Goal: Task Accomplishment & Management: Manage account settings

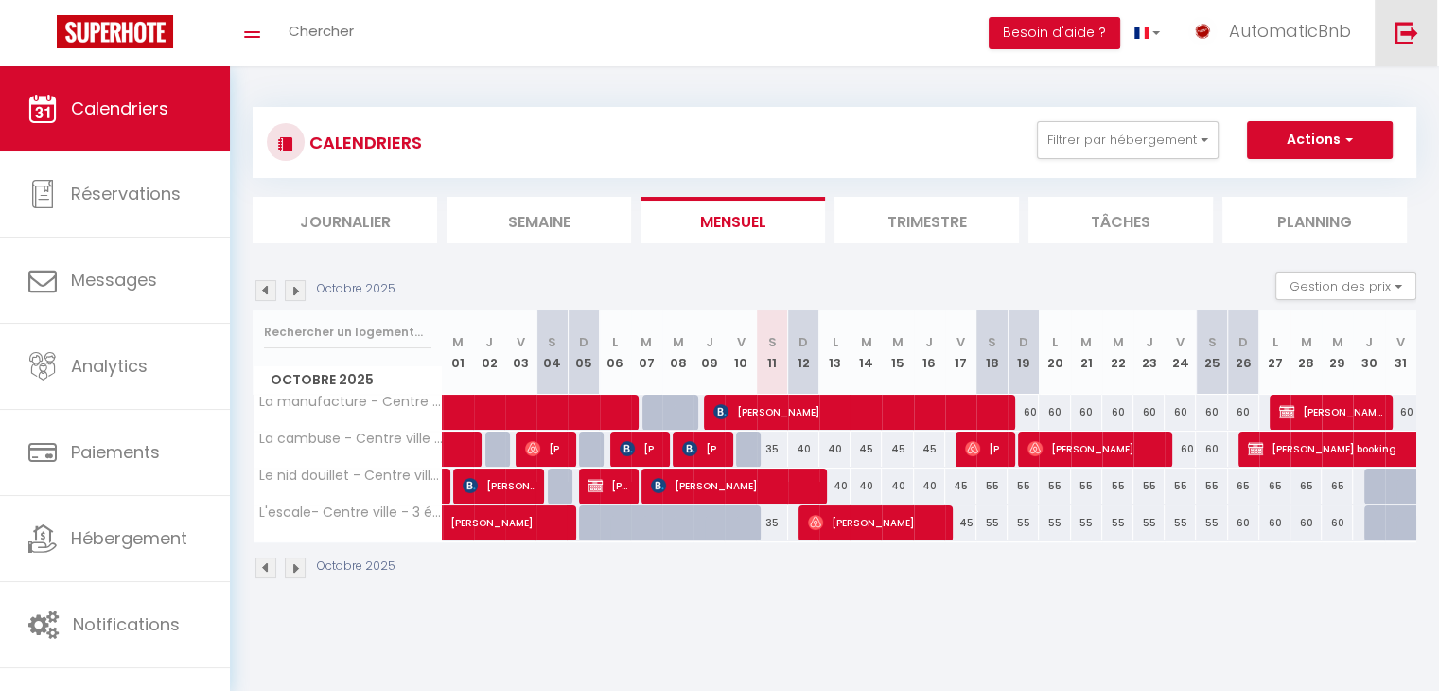
click at [1415, 31] on img at bounding box center [1407, 33] width 24 height 24
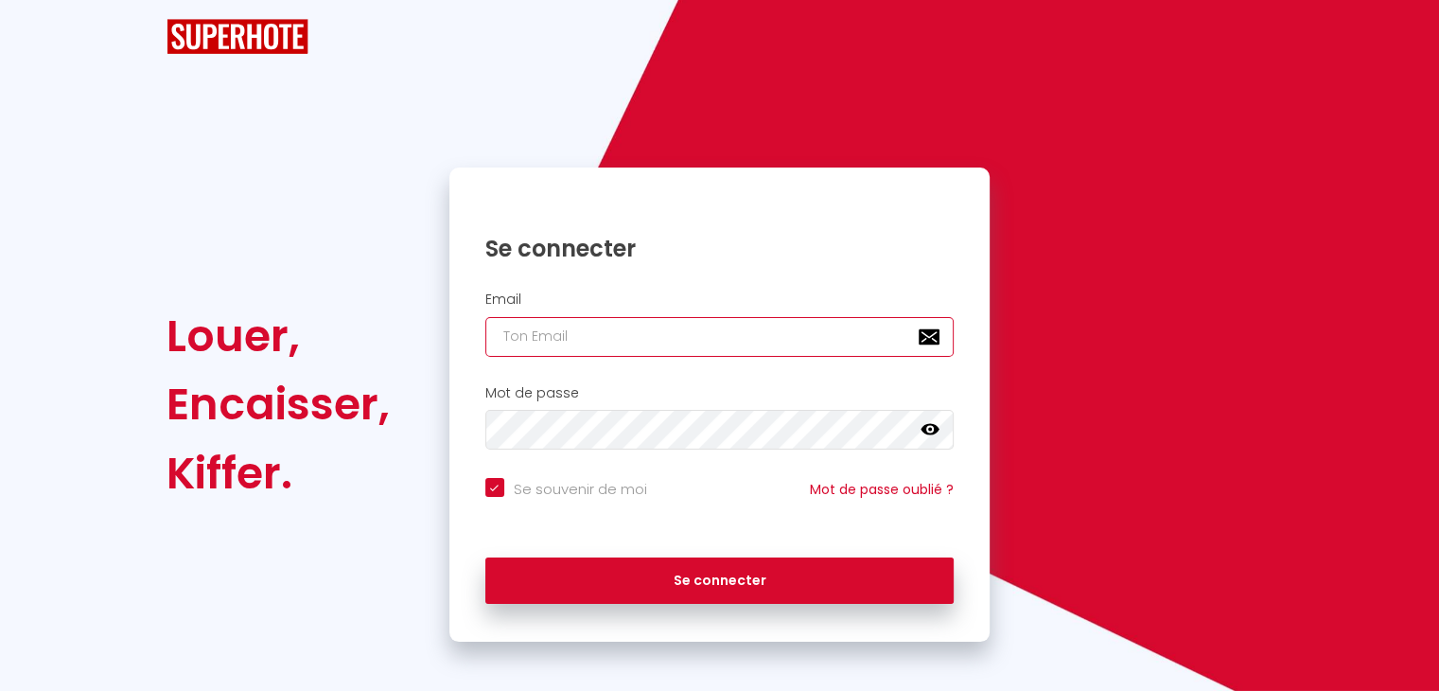
type input "[EMAIL_ADDRESS][DOMAIN_NAME]"
checkbox input "true"
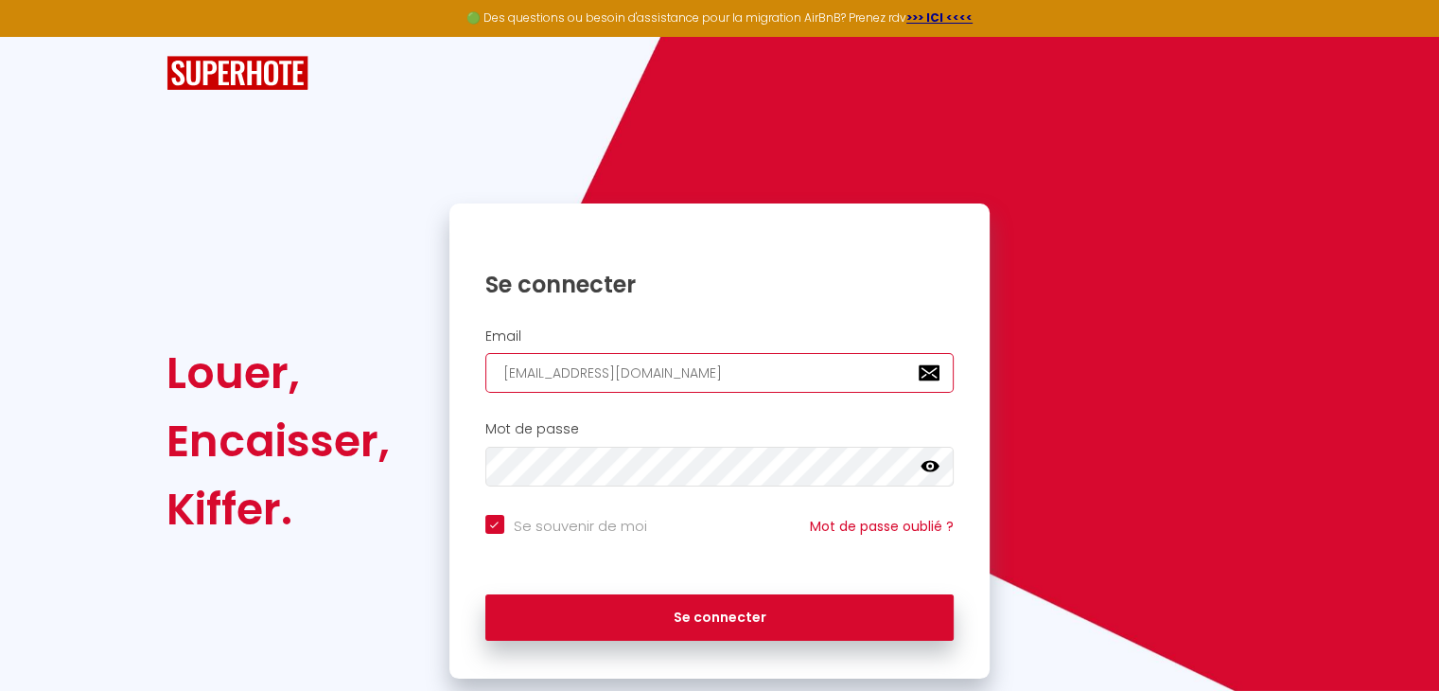
click at [644, 367] on input "[EMAIL_ADDRESS][DOMAIN_NAME]" at bounding box center [719, 373] width 469 height 40
paste input "[EMAIL_ADDRESS][DOMAIN_NAME]"
type input "[EMAIL_ADDRESS][DOMAIN_NAME]"
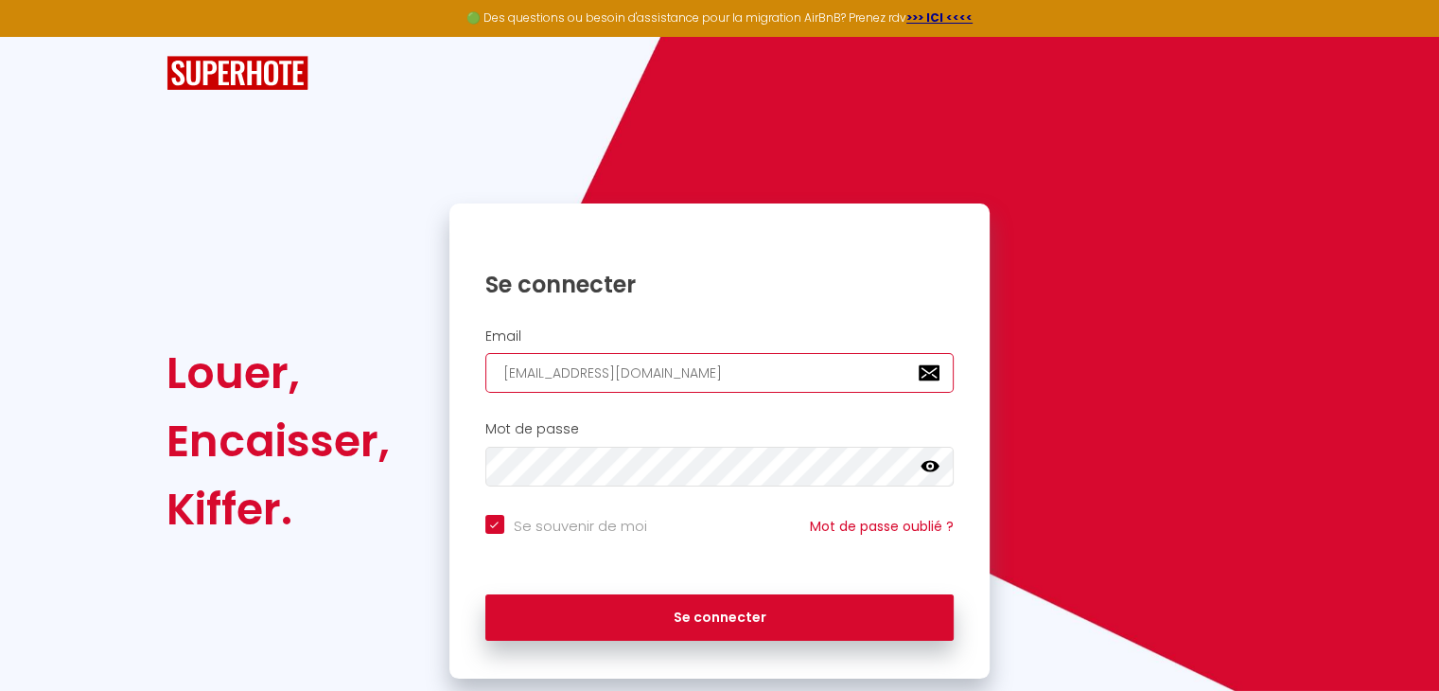
checkbox input "true"
type input "[EMAIL_ADDRESS][DOMAIN_NAME]"
click at [930, 471] on icon at bounding box center [930, 466] width 19 height 19
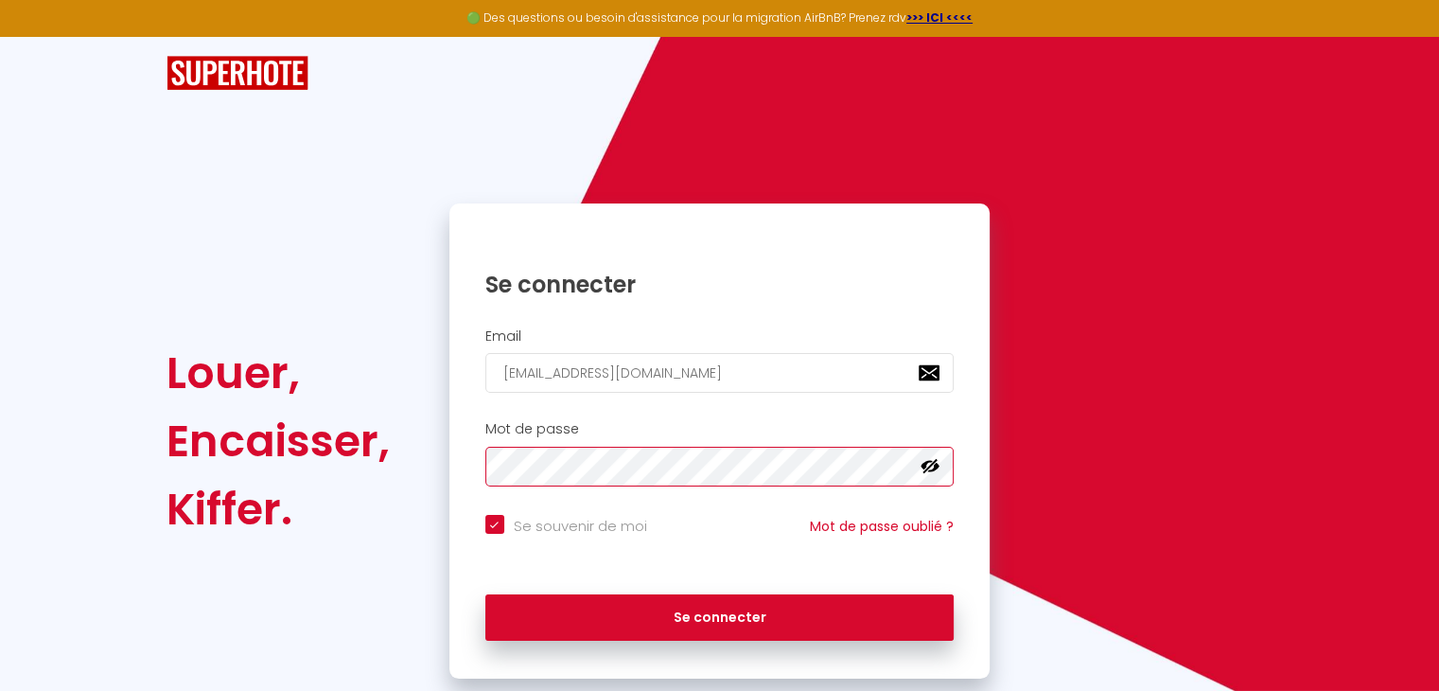
click at [466, 470] on div "Mot de passe false" at bounding box center [720, 453] width 517 height 65
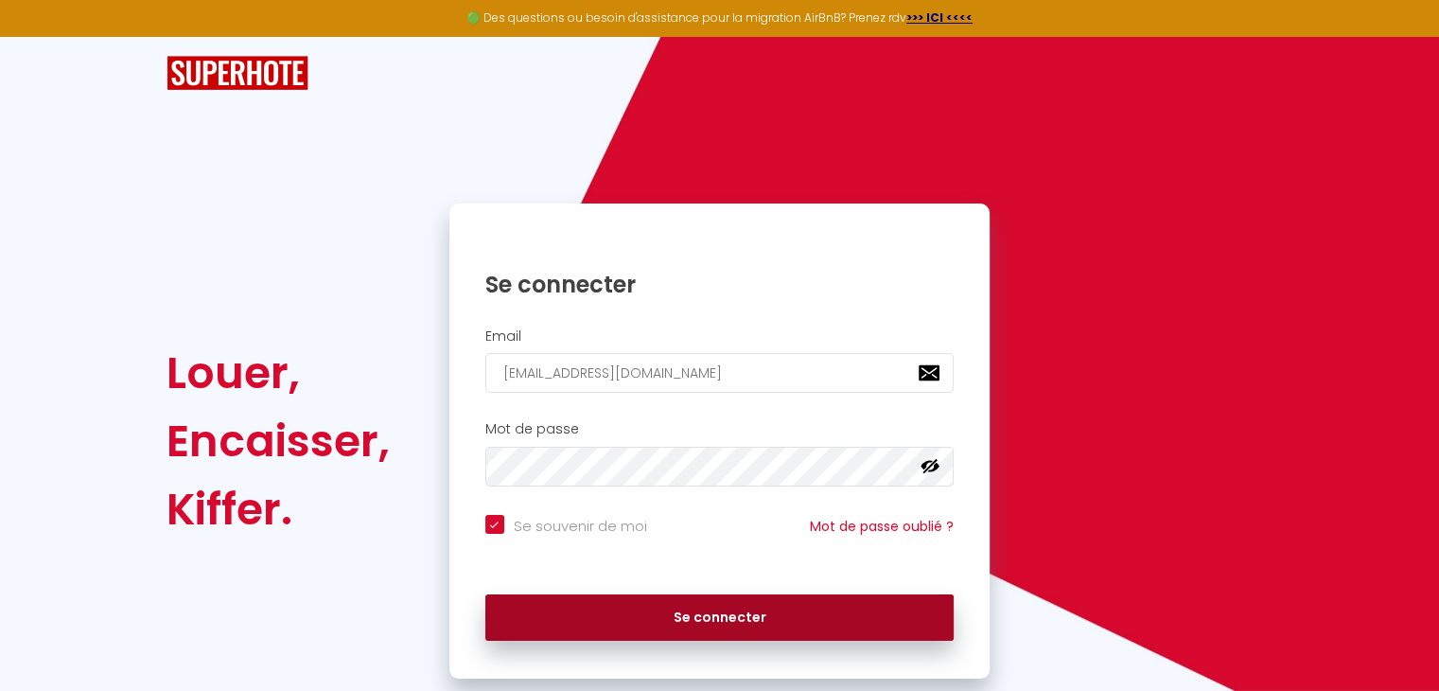
click at [640, 622] on button "Se connecter" at bounding box center [719, 617] width 469 height 47
checkbox input "true"
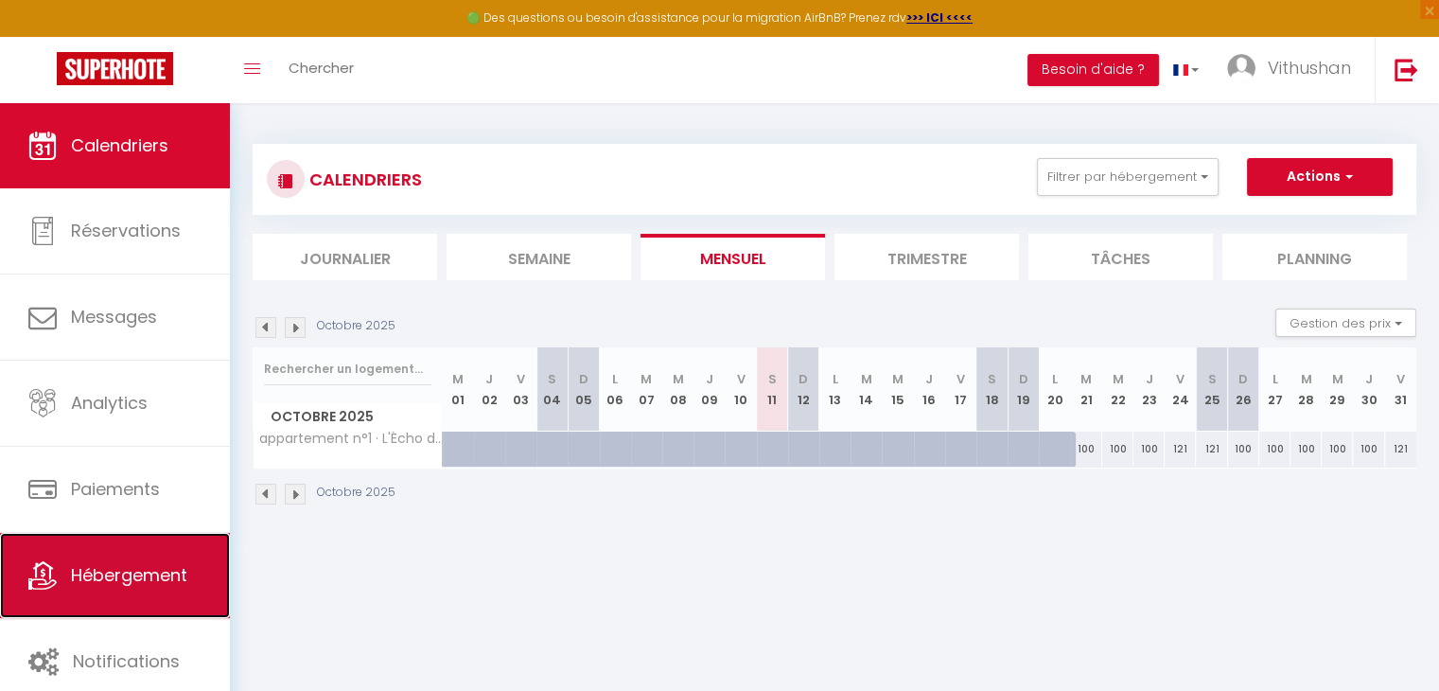
click at [127, 560] on link "Hébergement" at bounding box center [115, 575] width 230 height 85
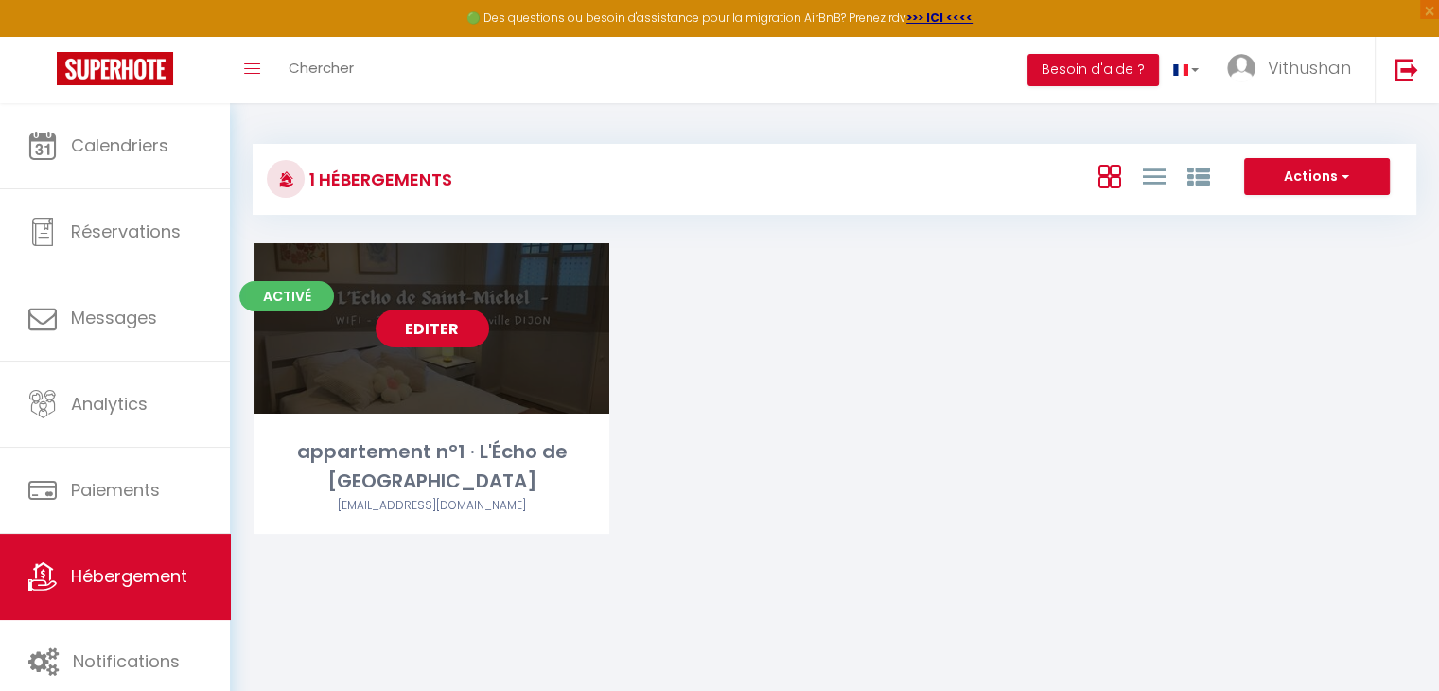
click at [437, 321] on link "Editer" at bounding box center [433, 328] width 114 height 38
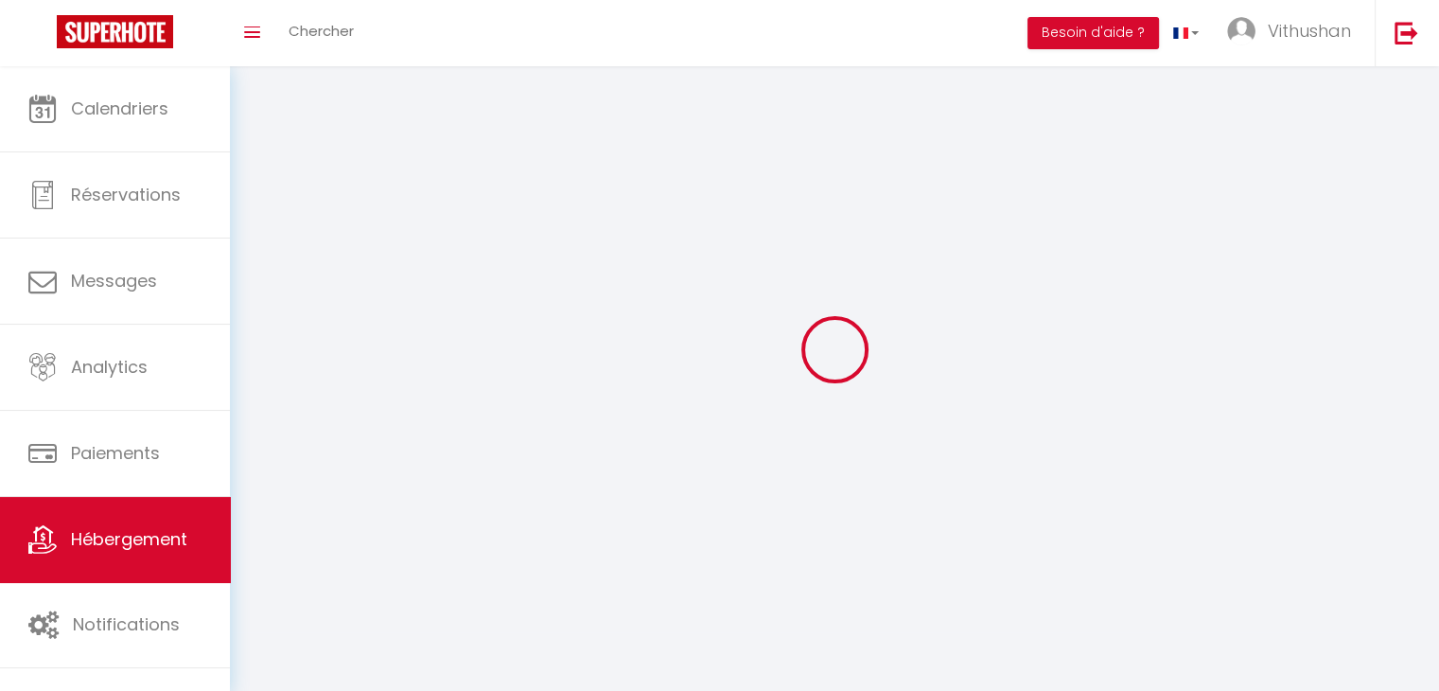
select select "28"
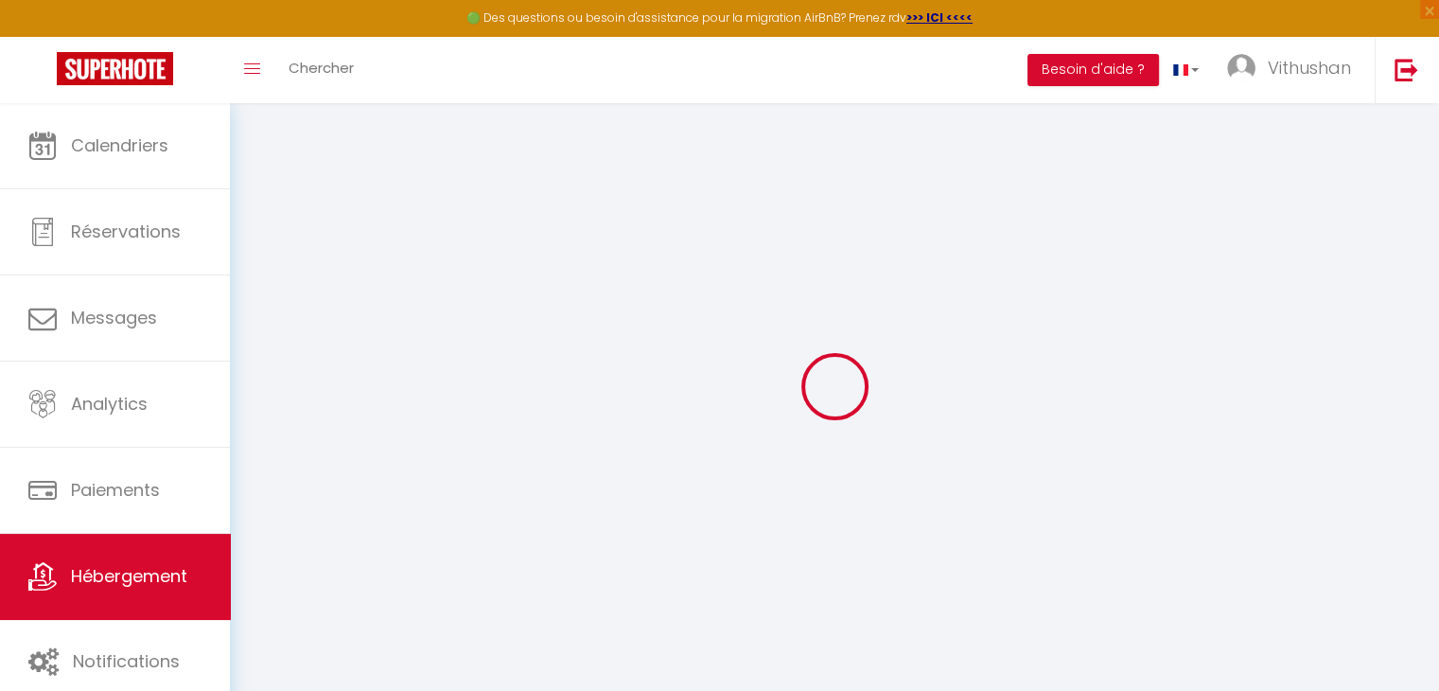
select select
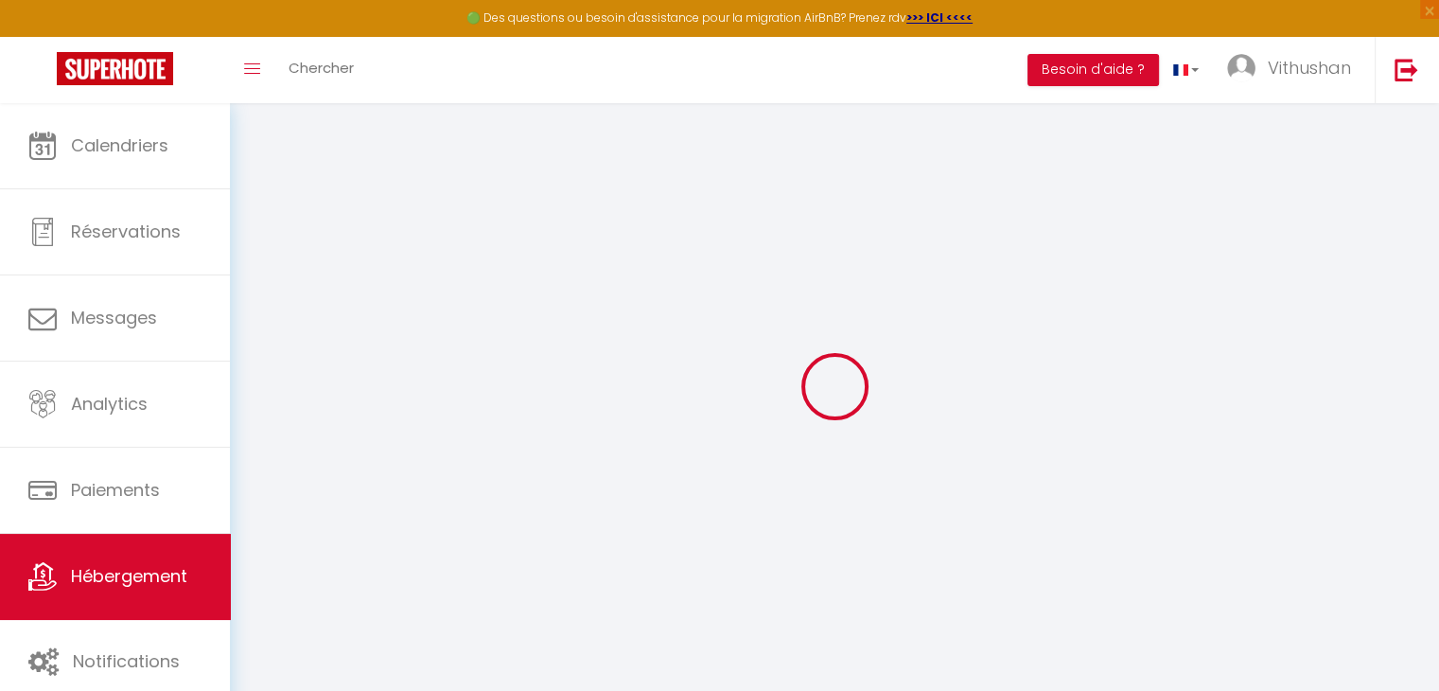
select select
checkbox input "false"
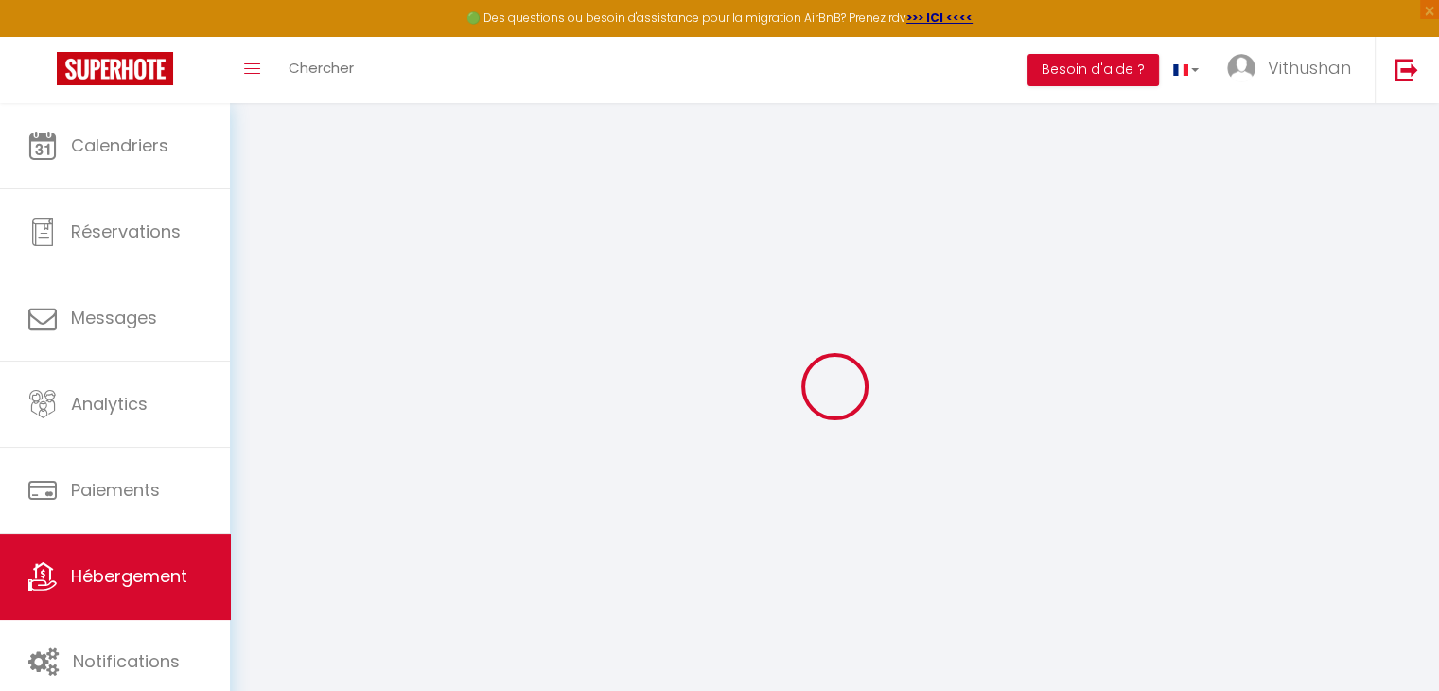
select select
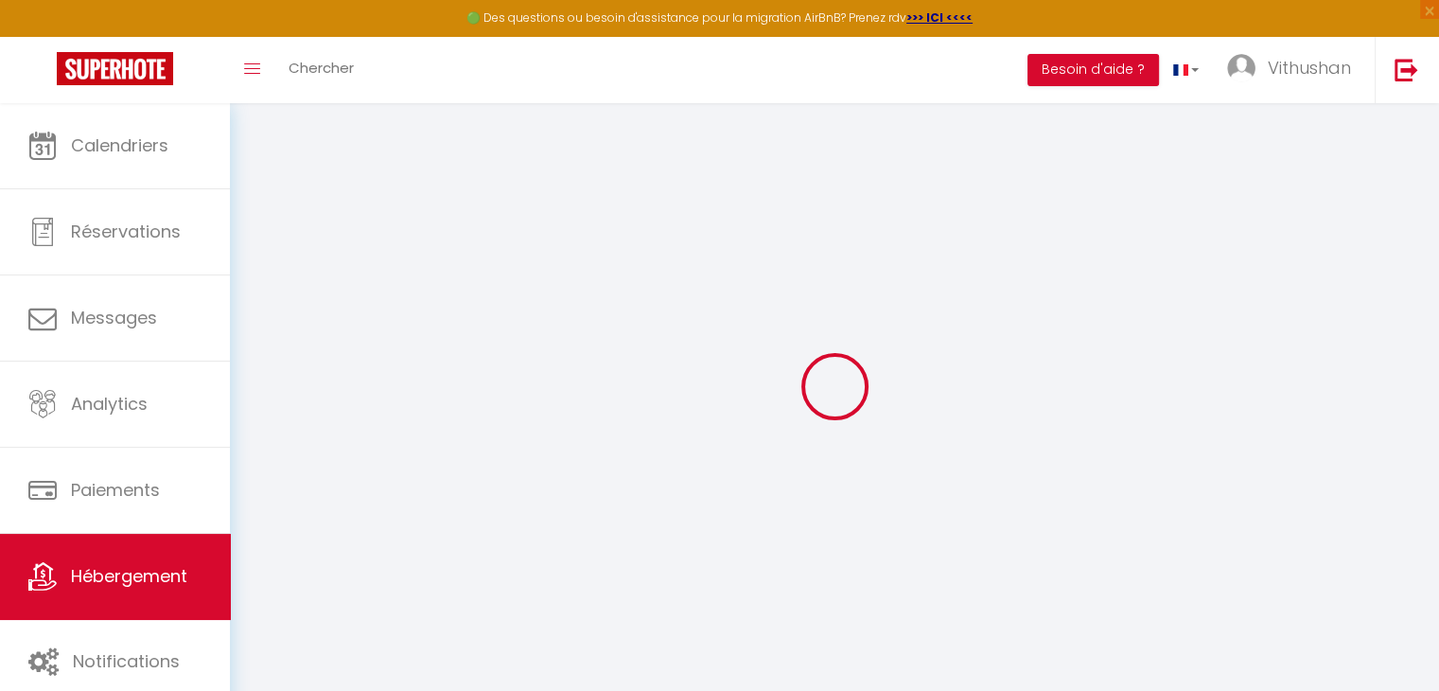
select select
checkbox input "false"
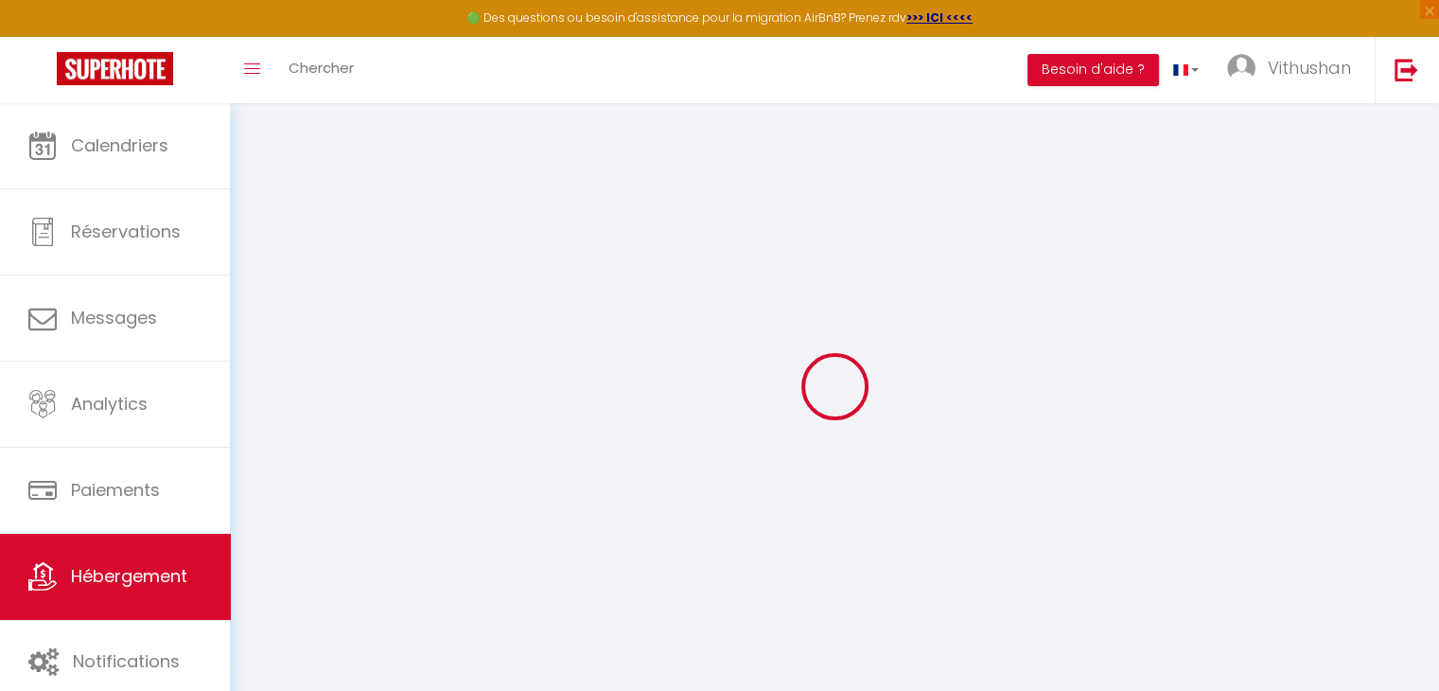
checkbox input "false"
select select
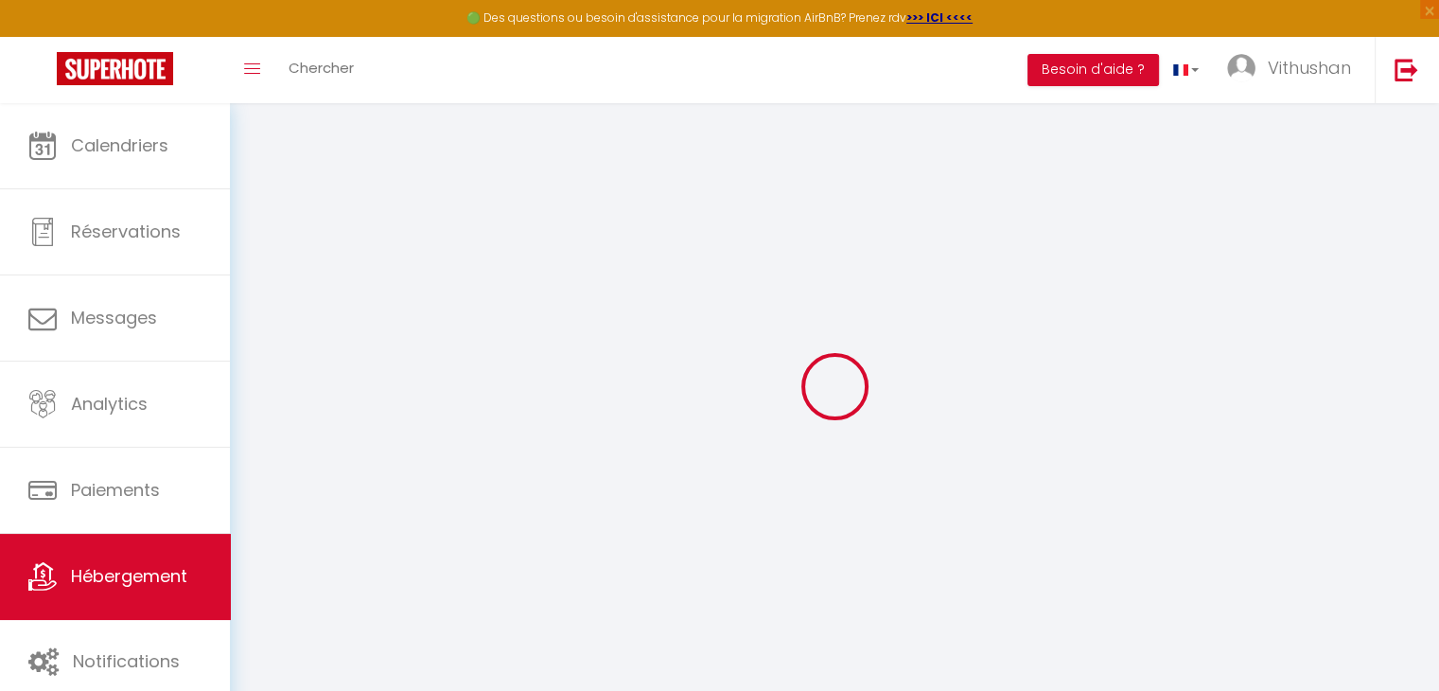
select select
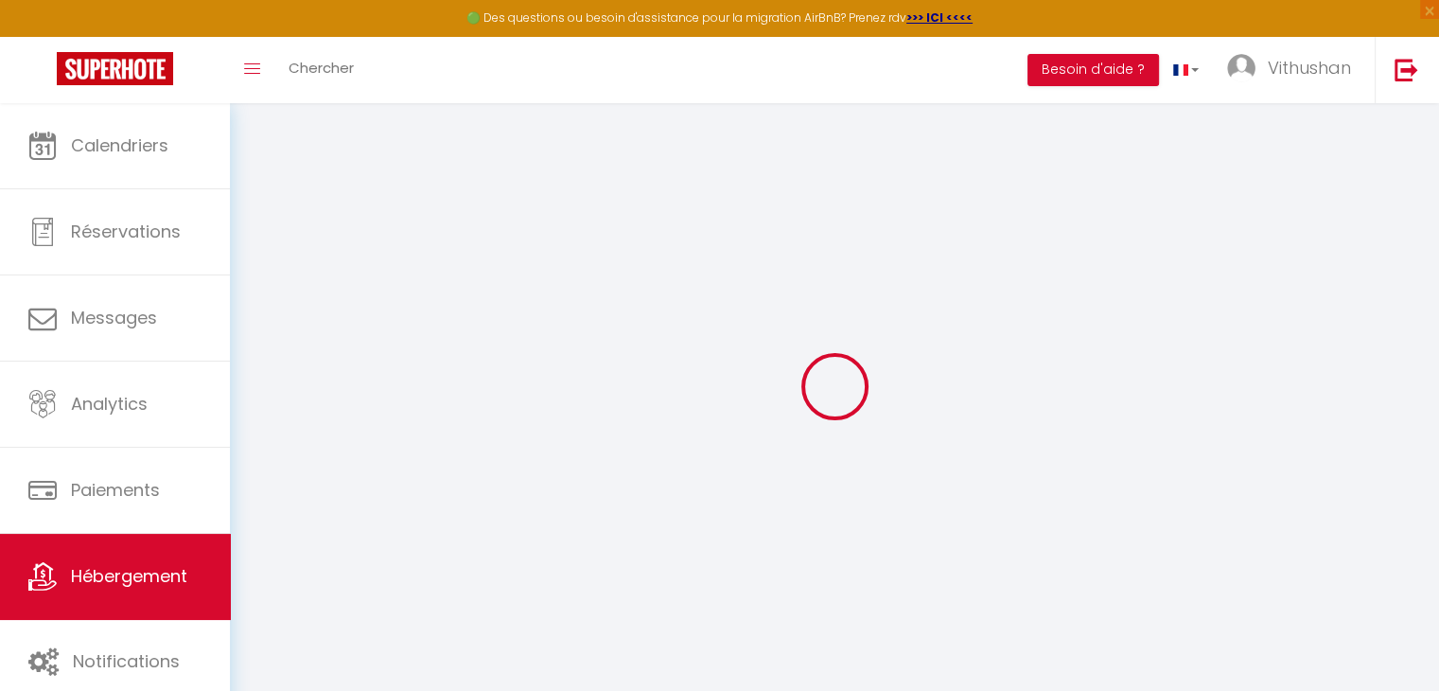
checkbox input "false"
select select
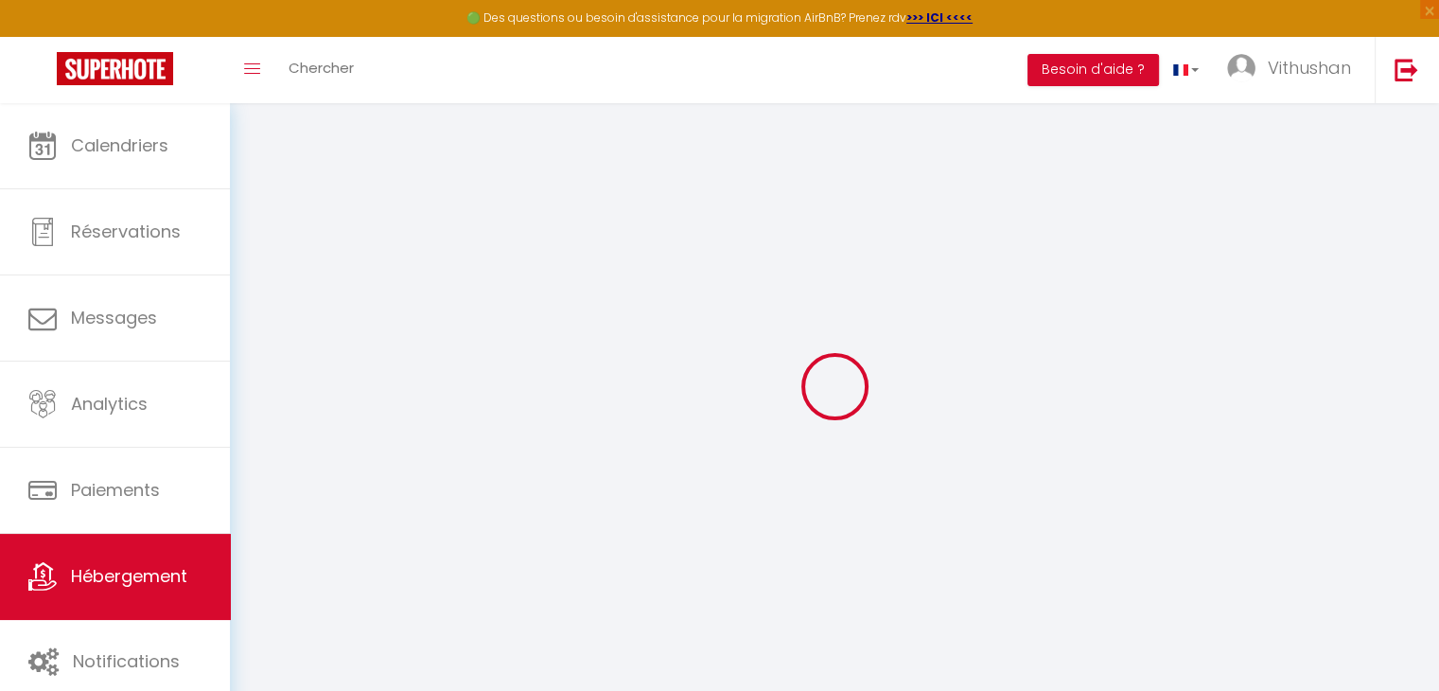
select select
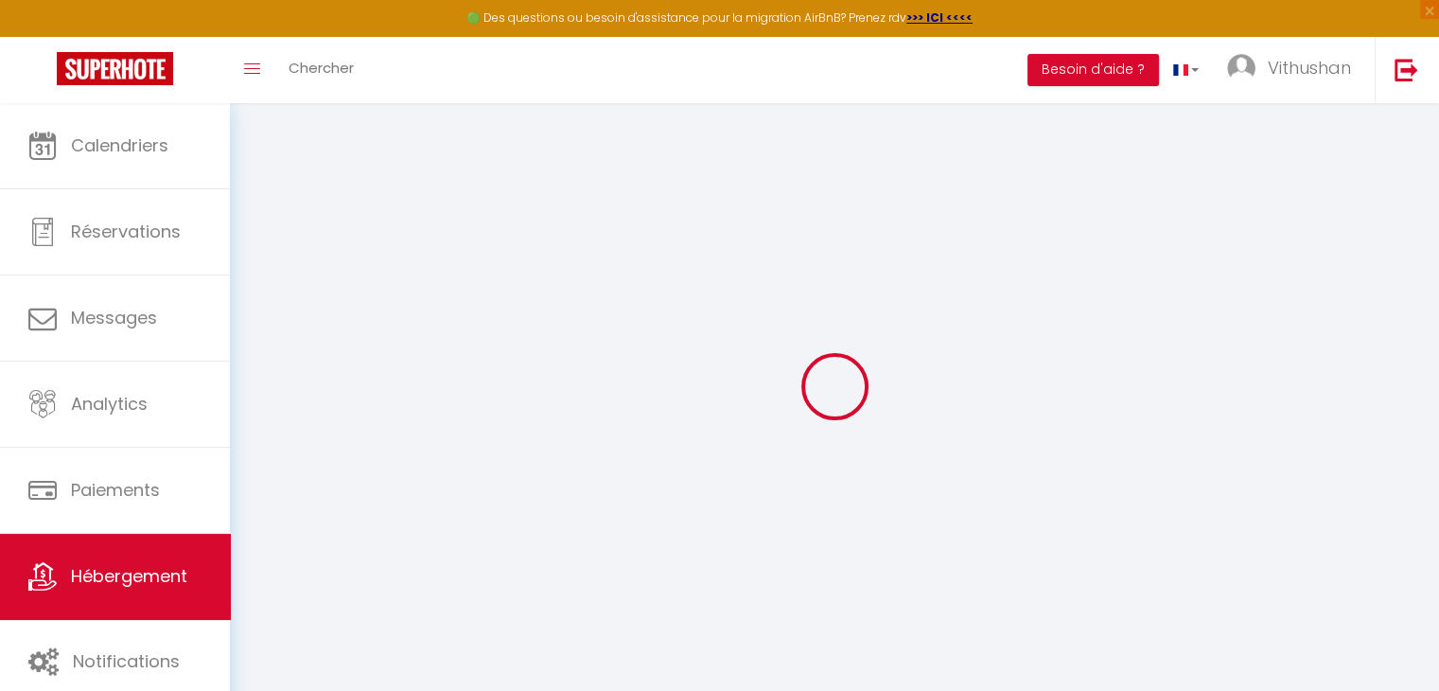
select select
checkbox input "false"
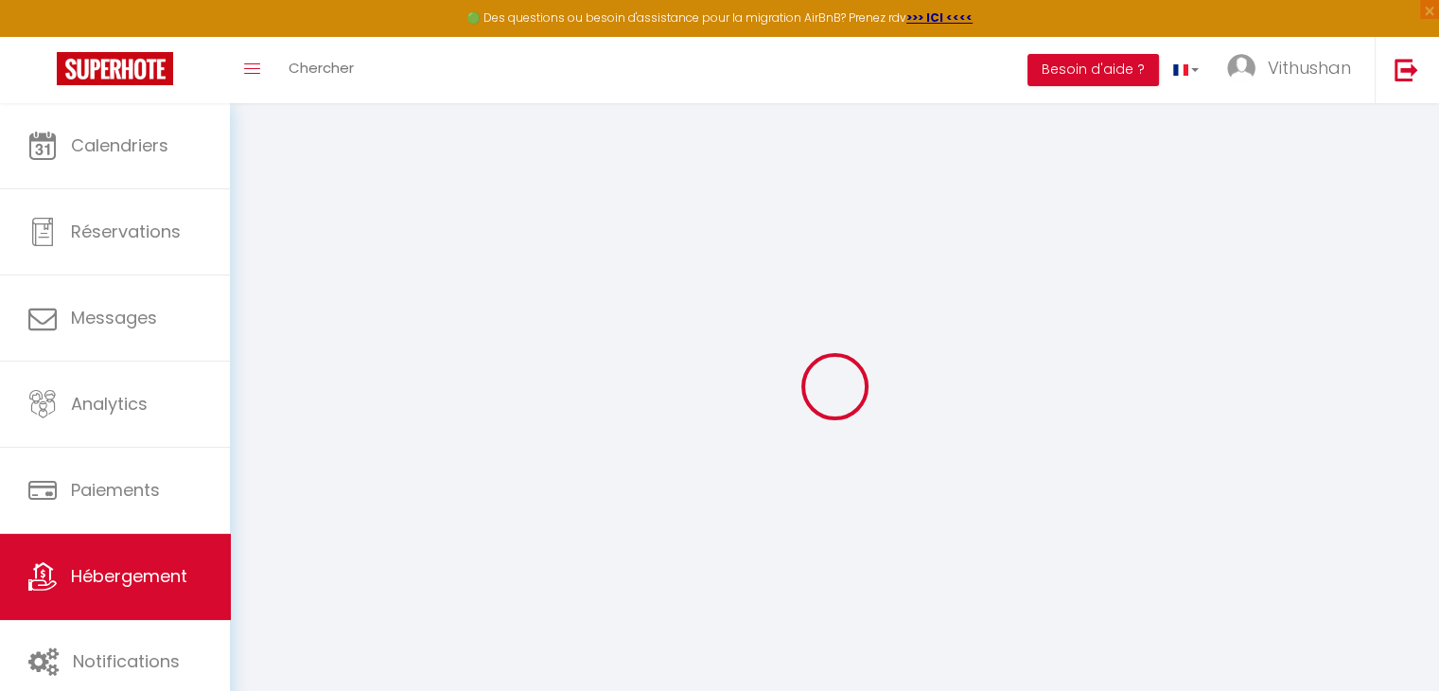
checkbox input "false"
select select
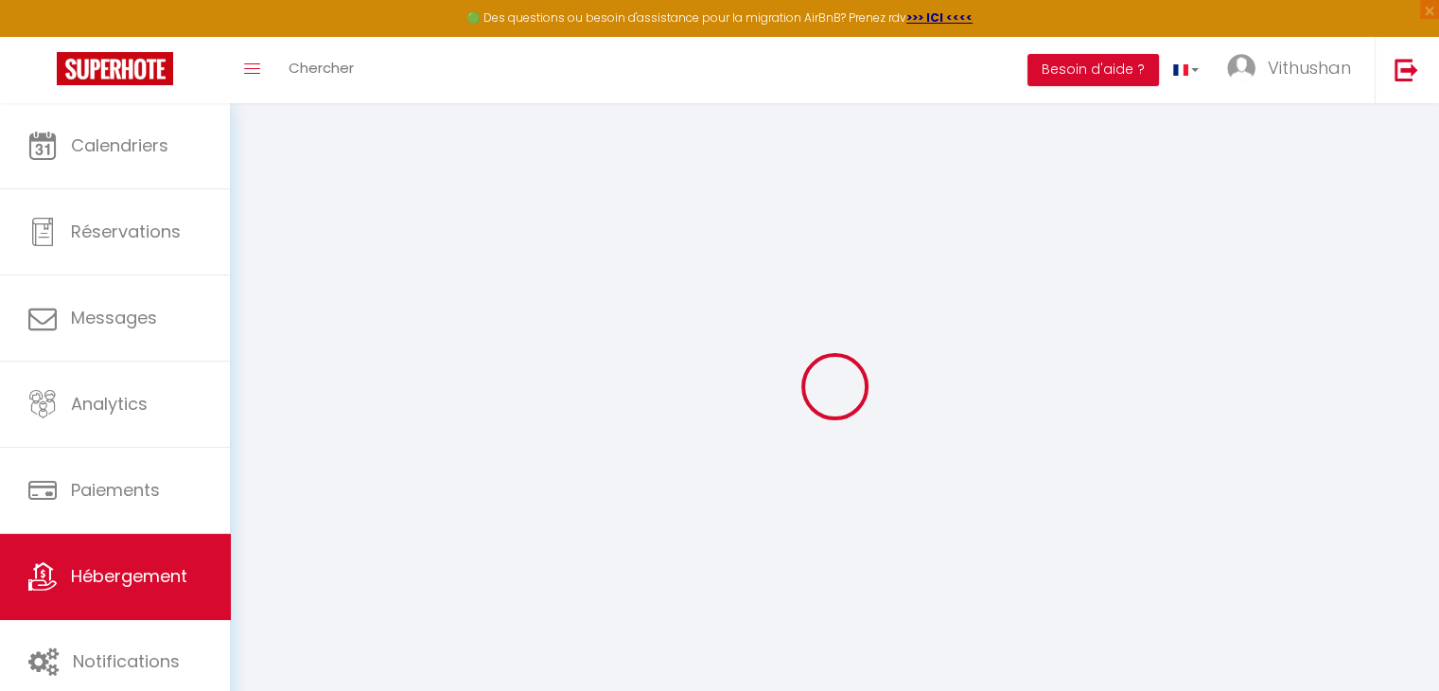
select select
checkbox input "false"
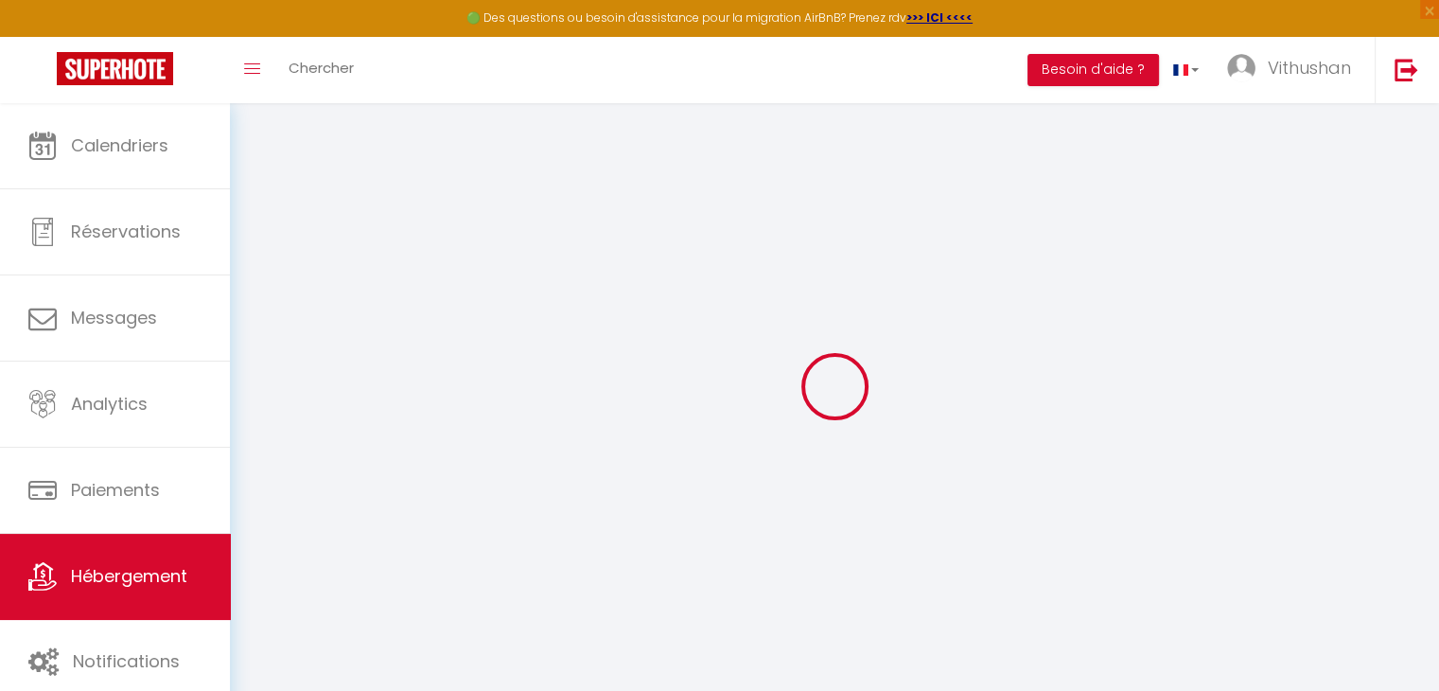
checkbox input "false"
select select
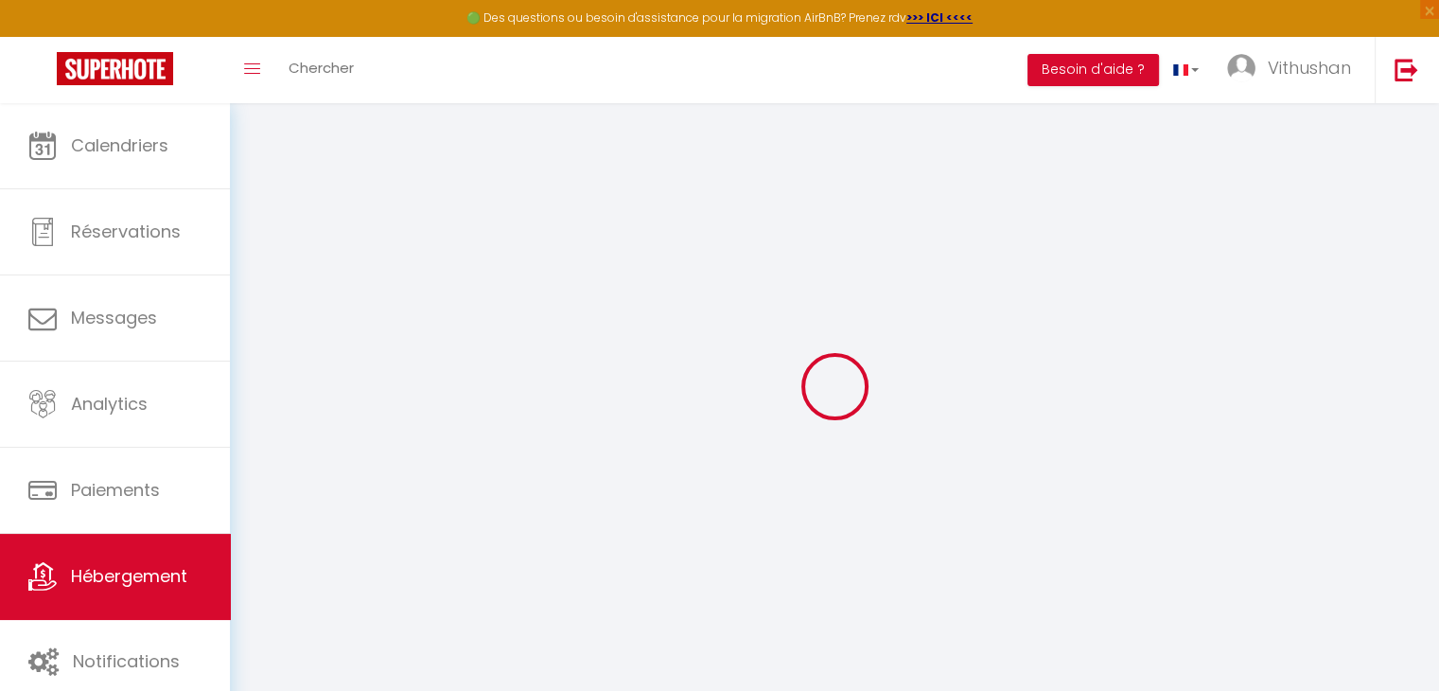
type input "appartement n°1 · L'Écho de [GEOGRAPHIC_DATA]"
type input "100"
type input "40"
select select
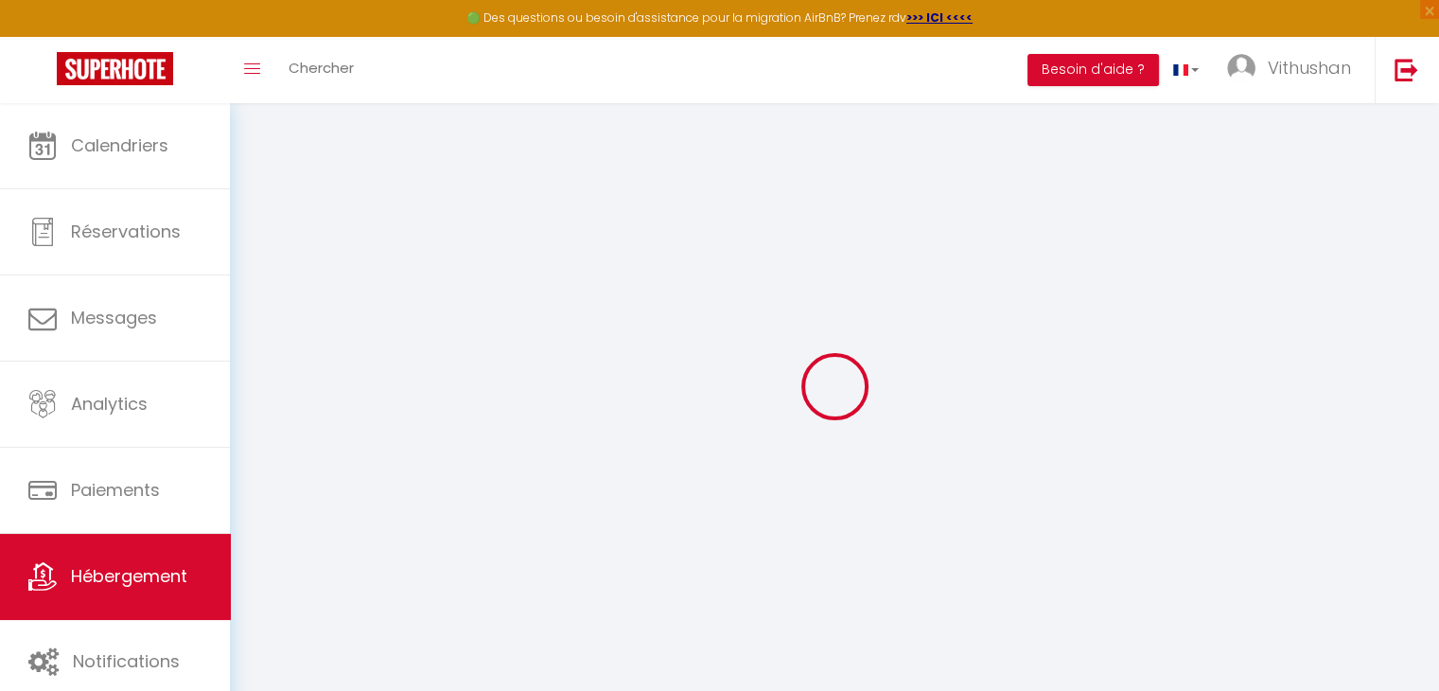
select select
type input "[STREET_ADDRESS]"
type input "21000"
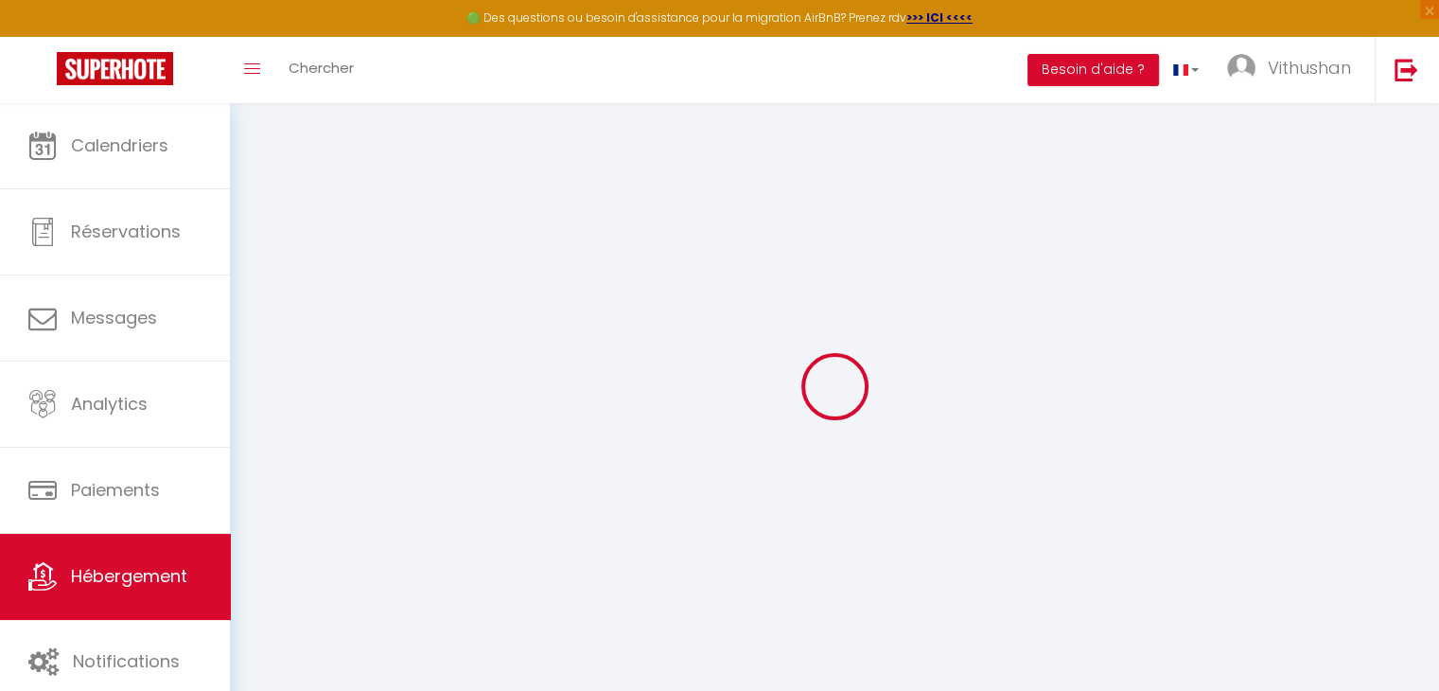
type input "[GEOGRAPHIC_DATA]"
type input "[EMAIL_ADDRESS][DOMAIN_NAME]"
select select
checkbox input "false"
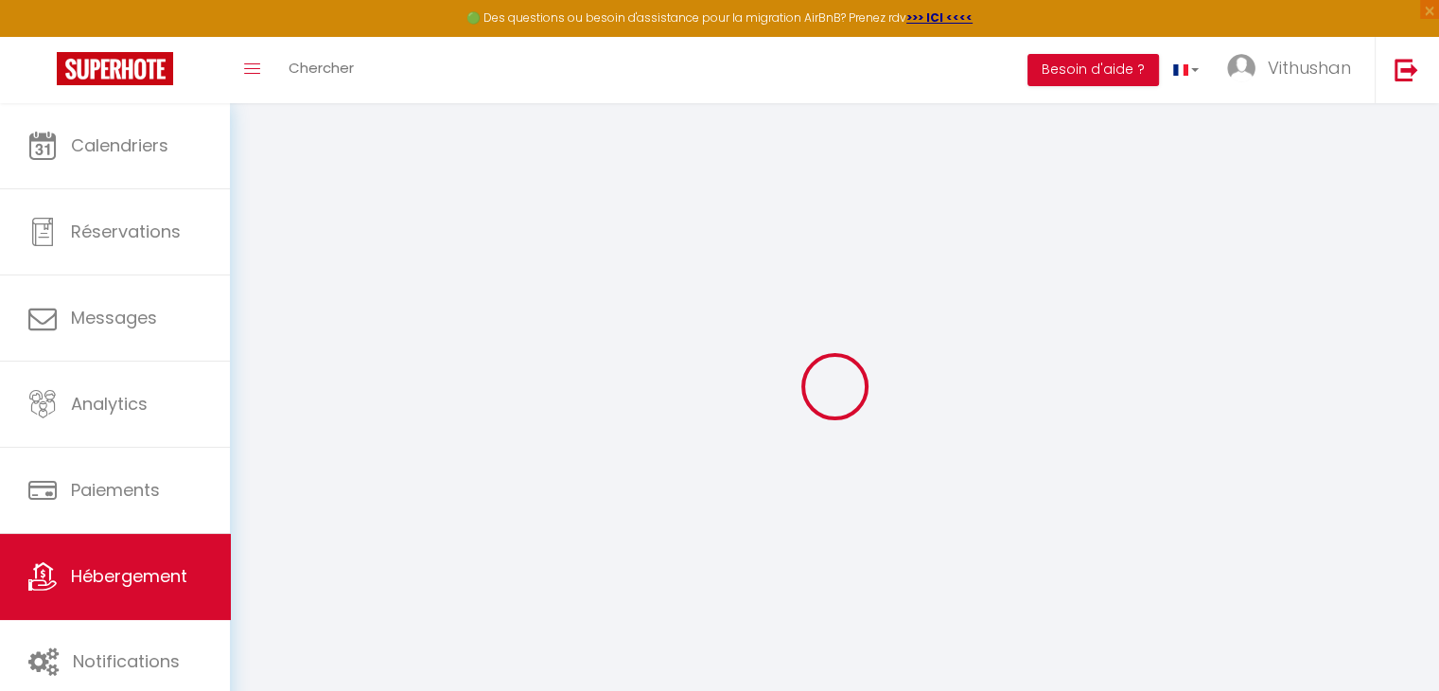
checkbox input "false"
select select
type input "0"
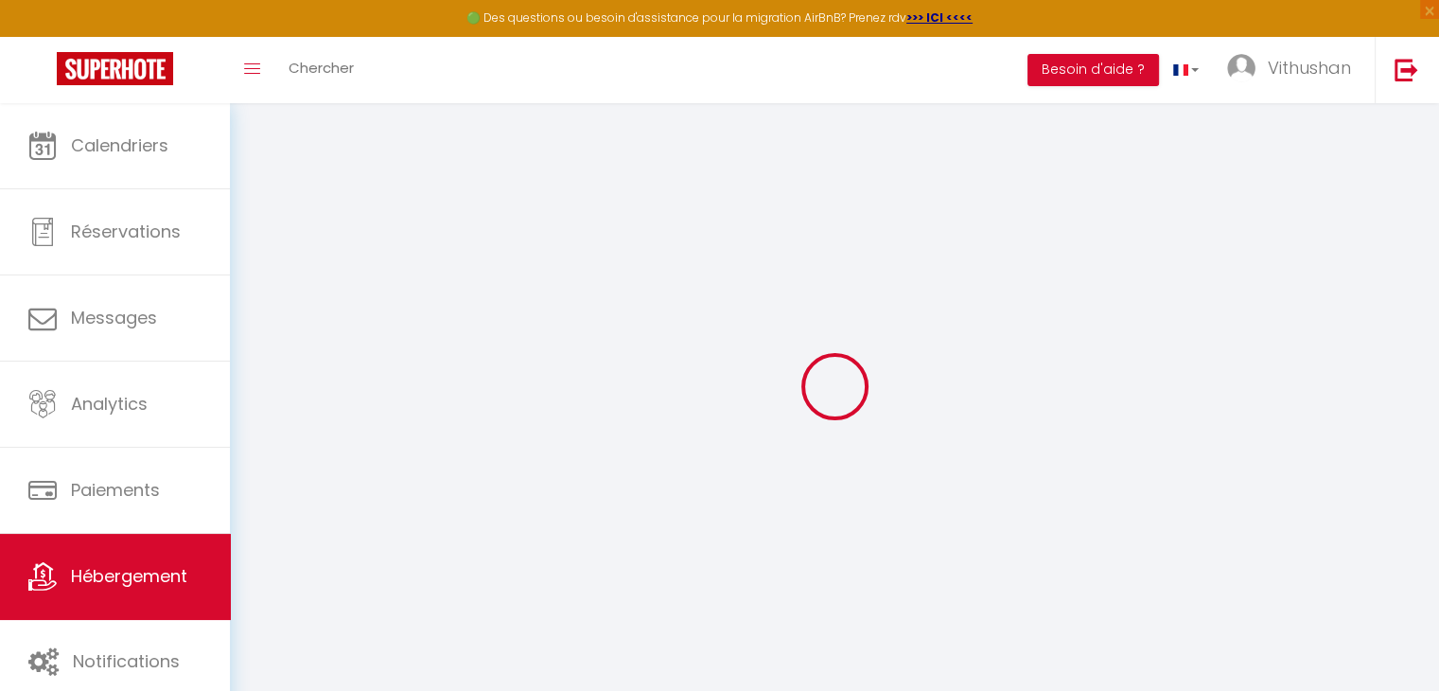
type input "0"
select select
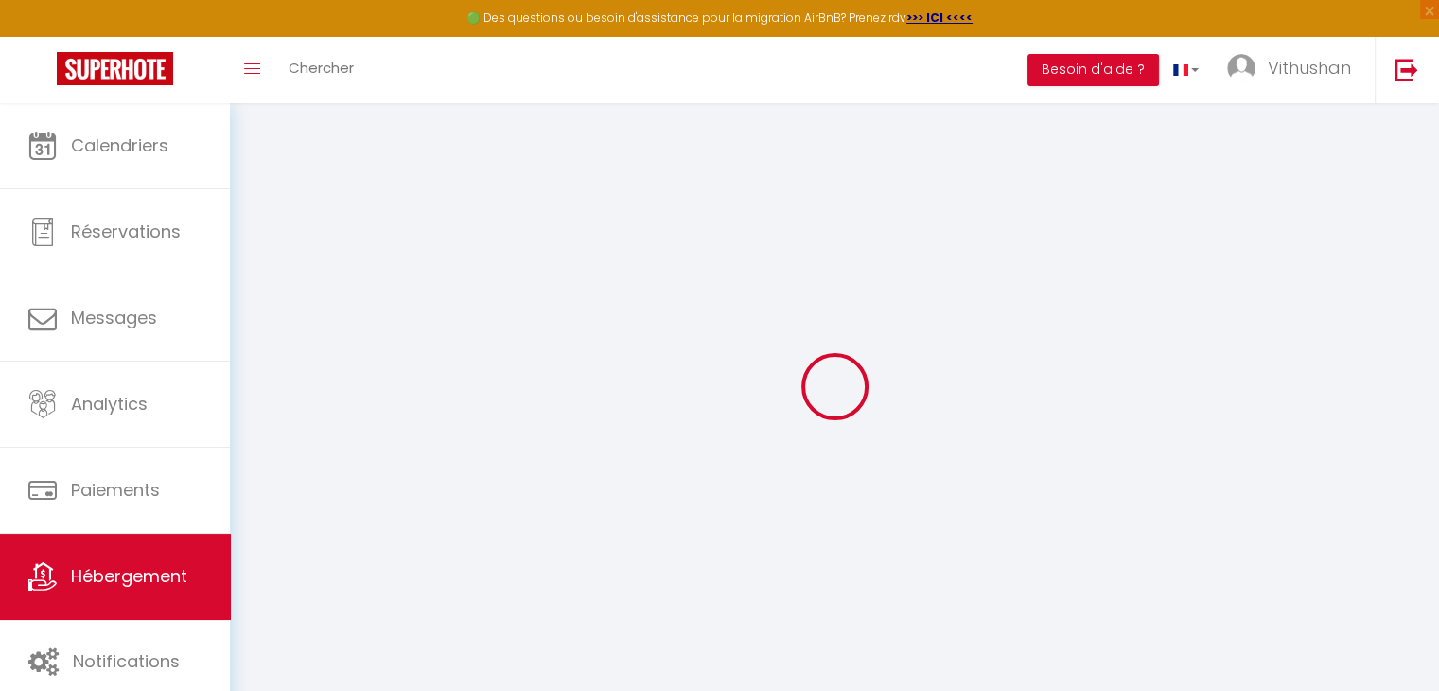
select select
checkbox input "false"
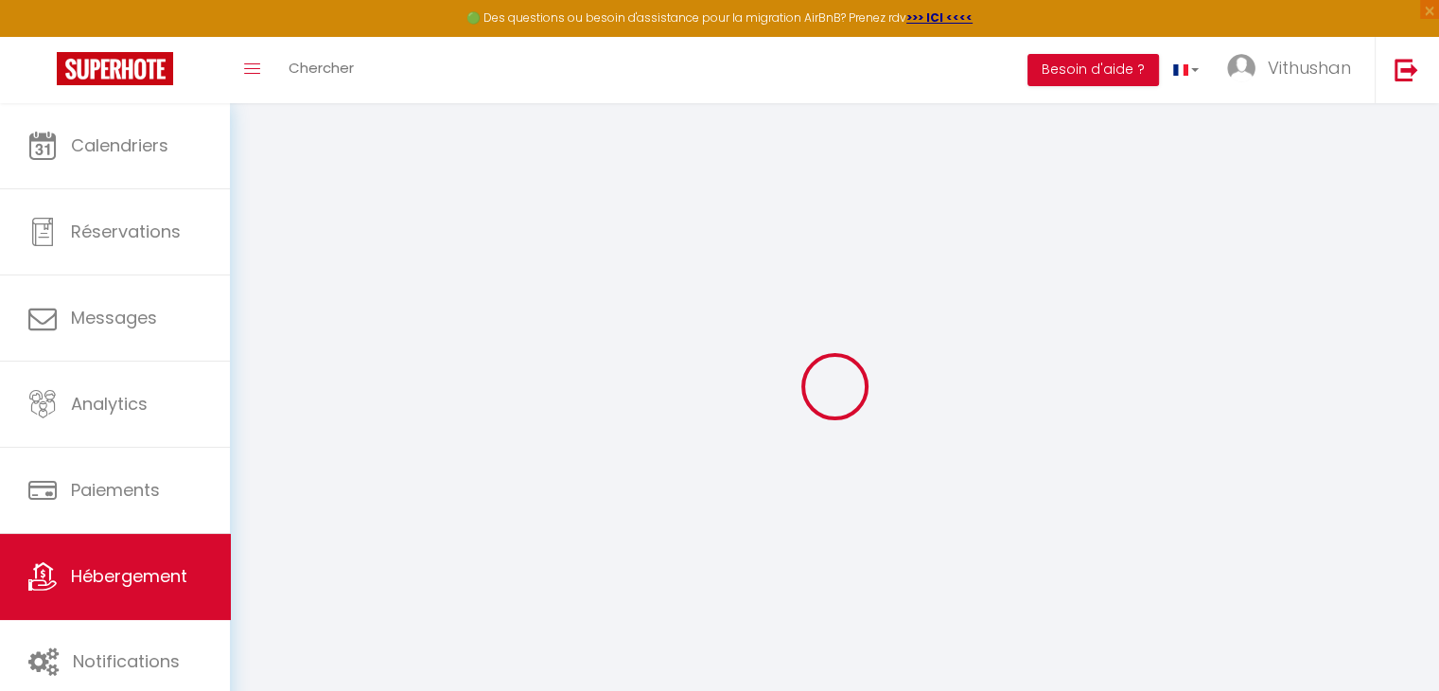
checkbox input "false"
select select
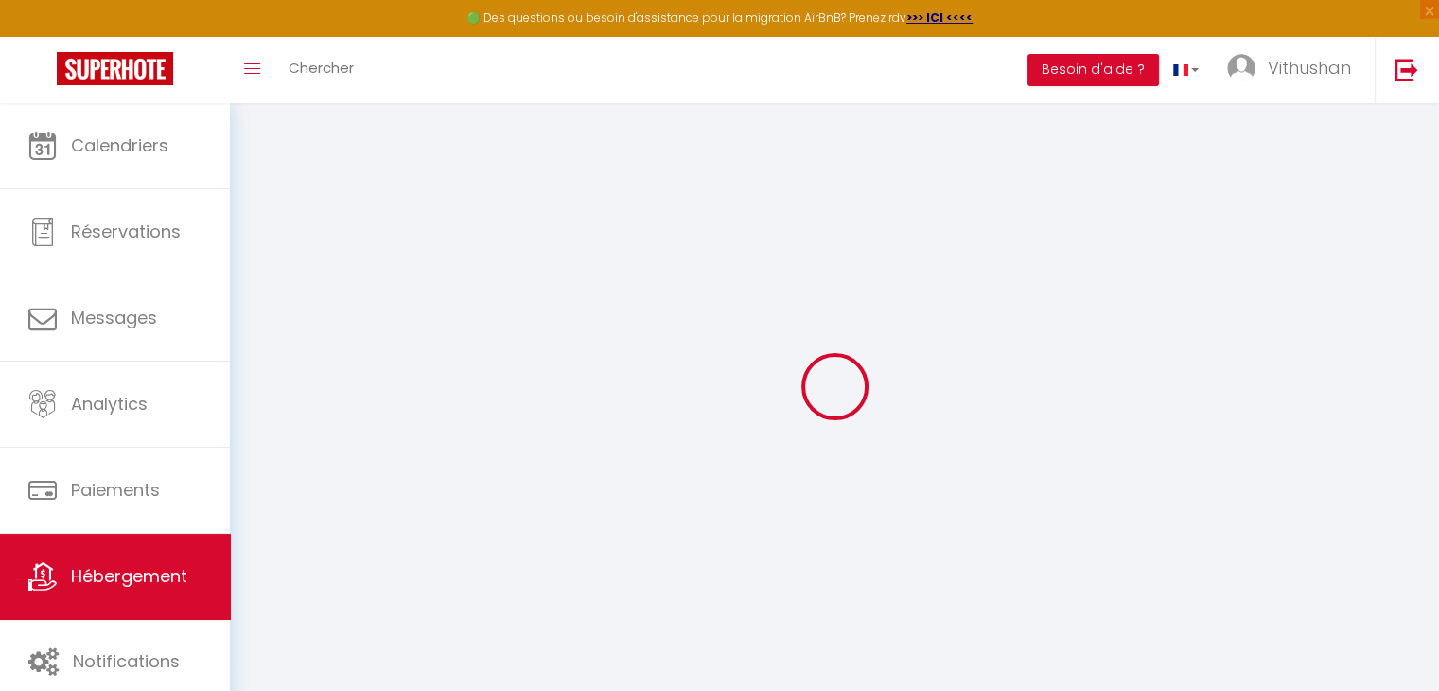
select select
checkbox input "false"
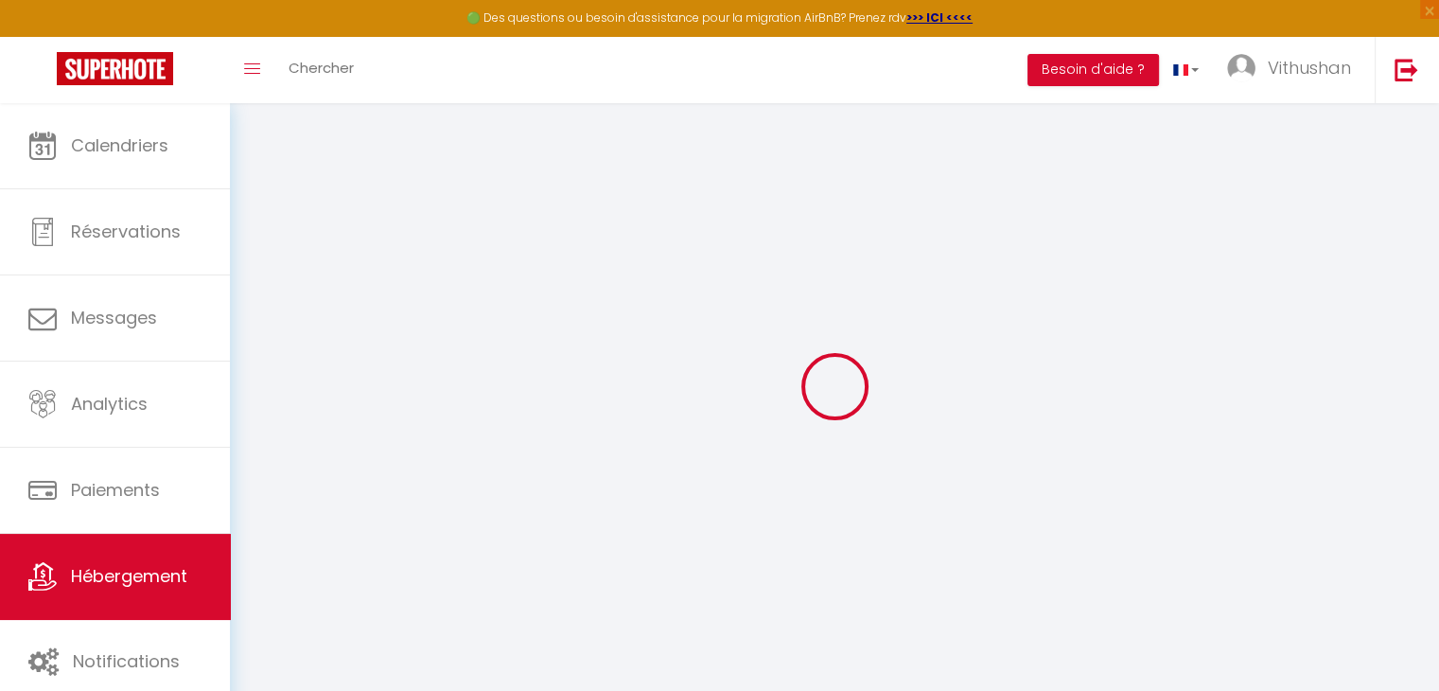
checkbox input "false"
select select
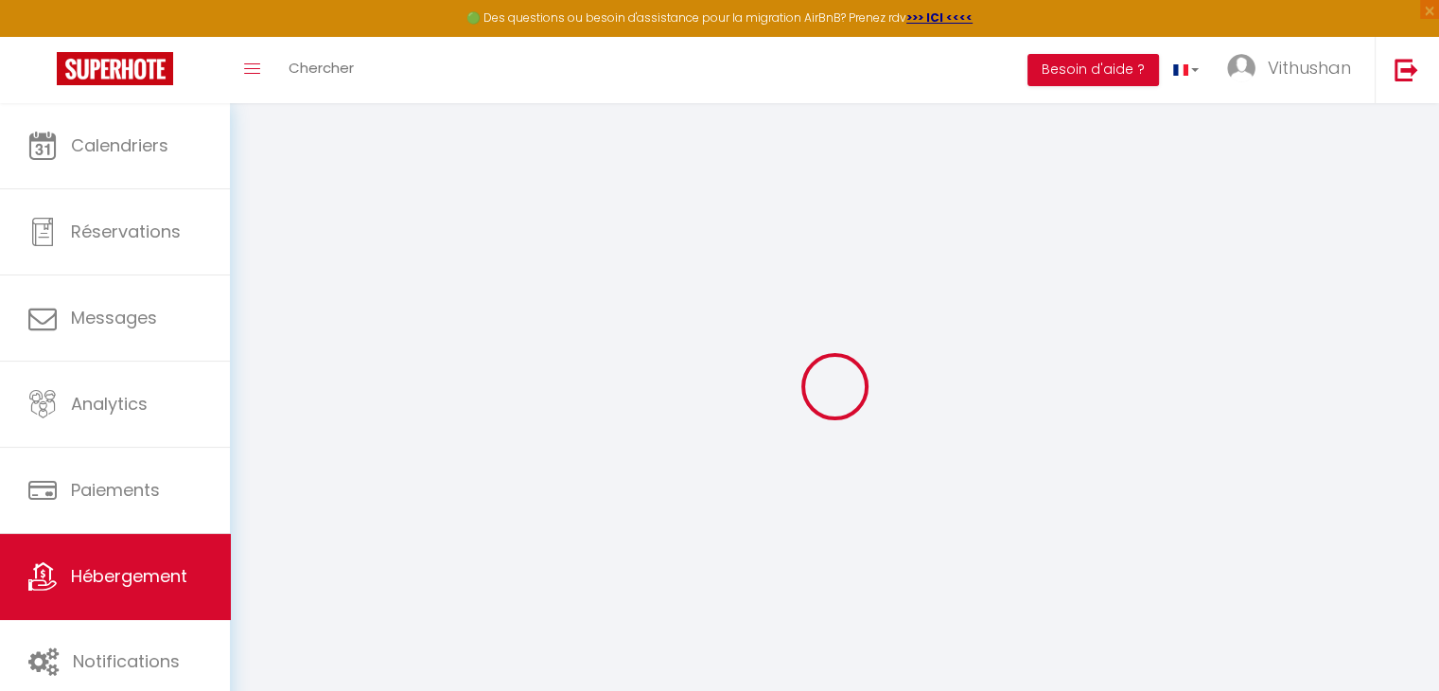
select select
checkbox input "false"
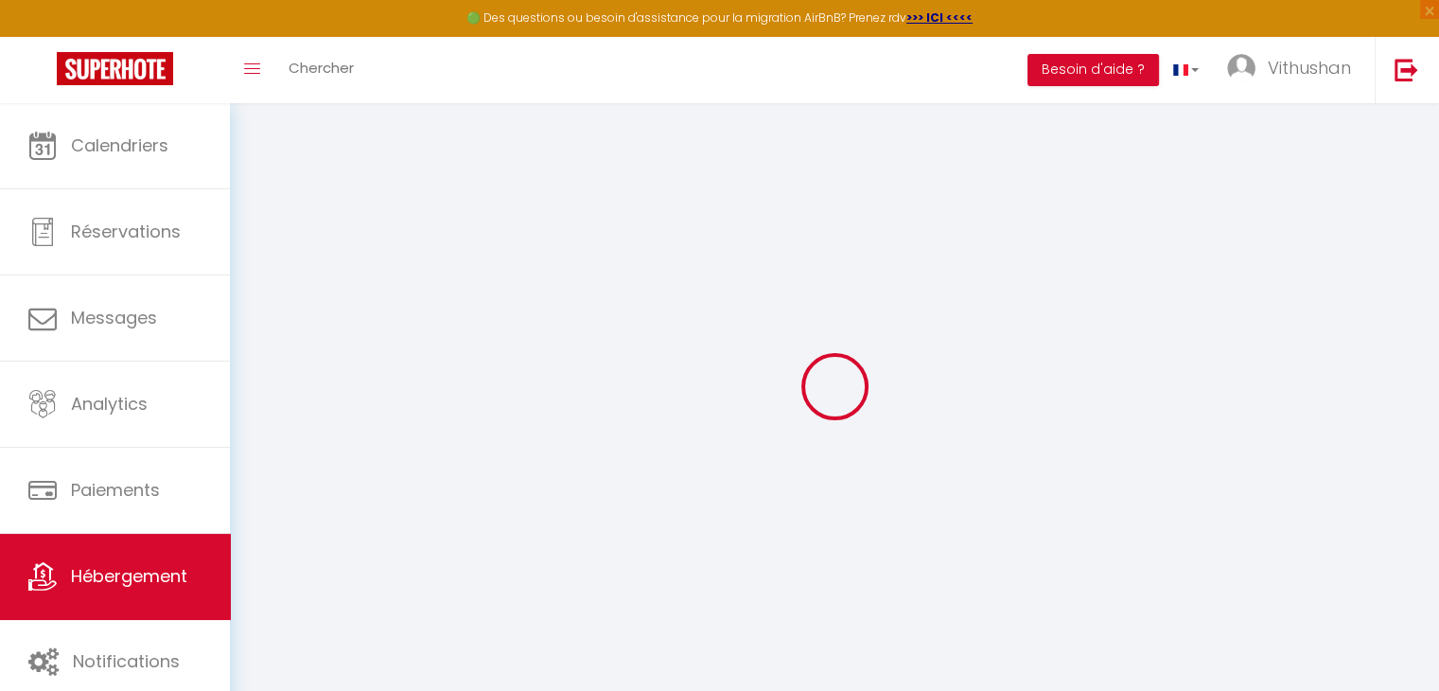
checkbox input "false"
select select
checkbox input "false"
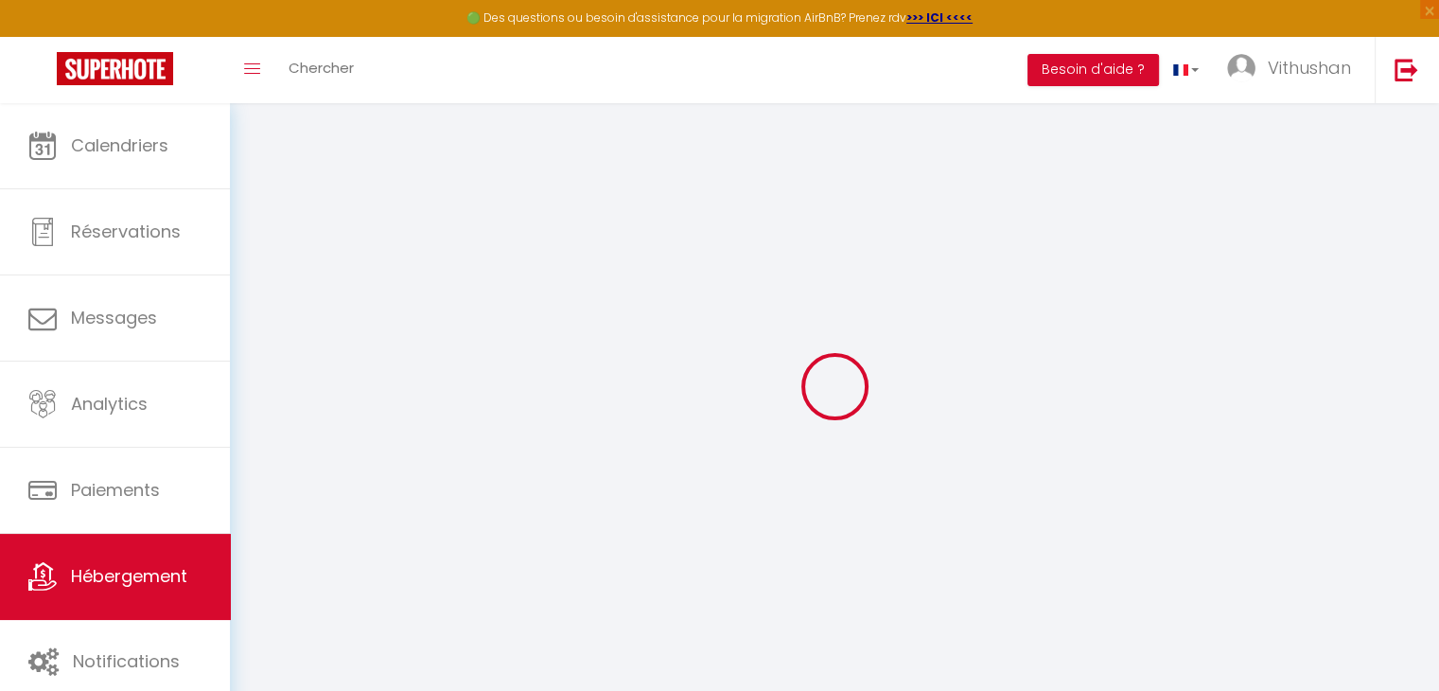
checkbox input "false"
select select "15:00"
select select "23:45"
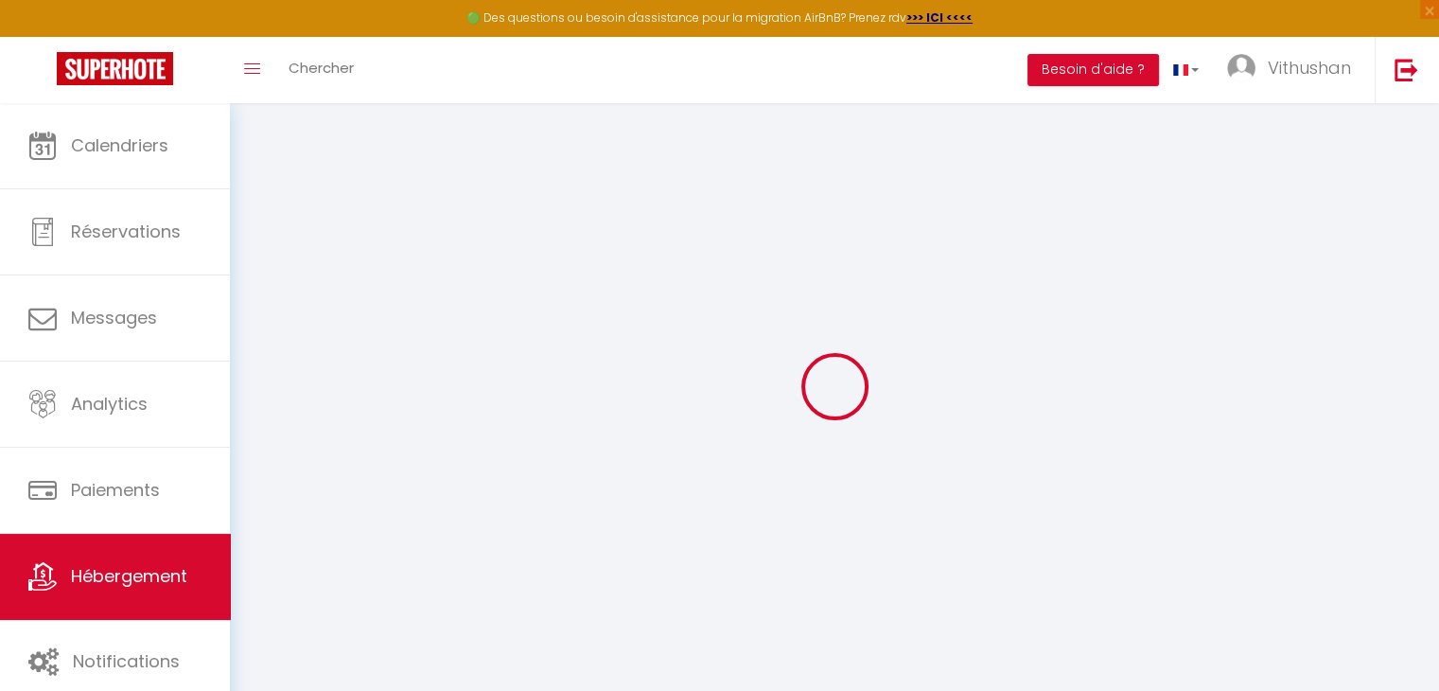
select select "11:00"
select select "30"
select select "120"
select select
checkbox input "false"
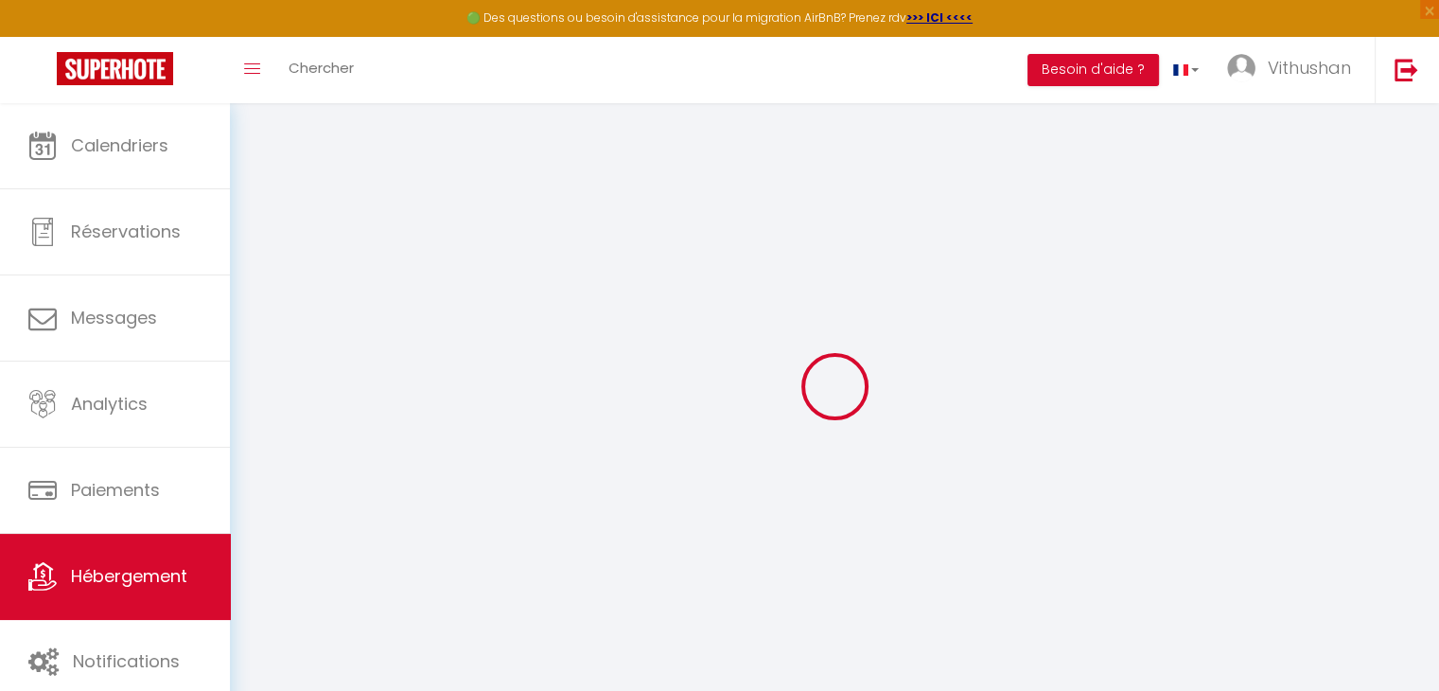
checkbox input "false"
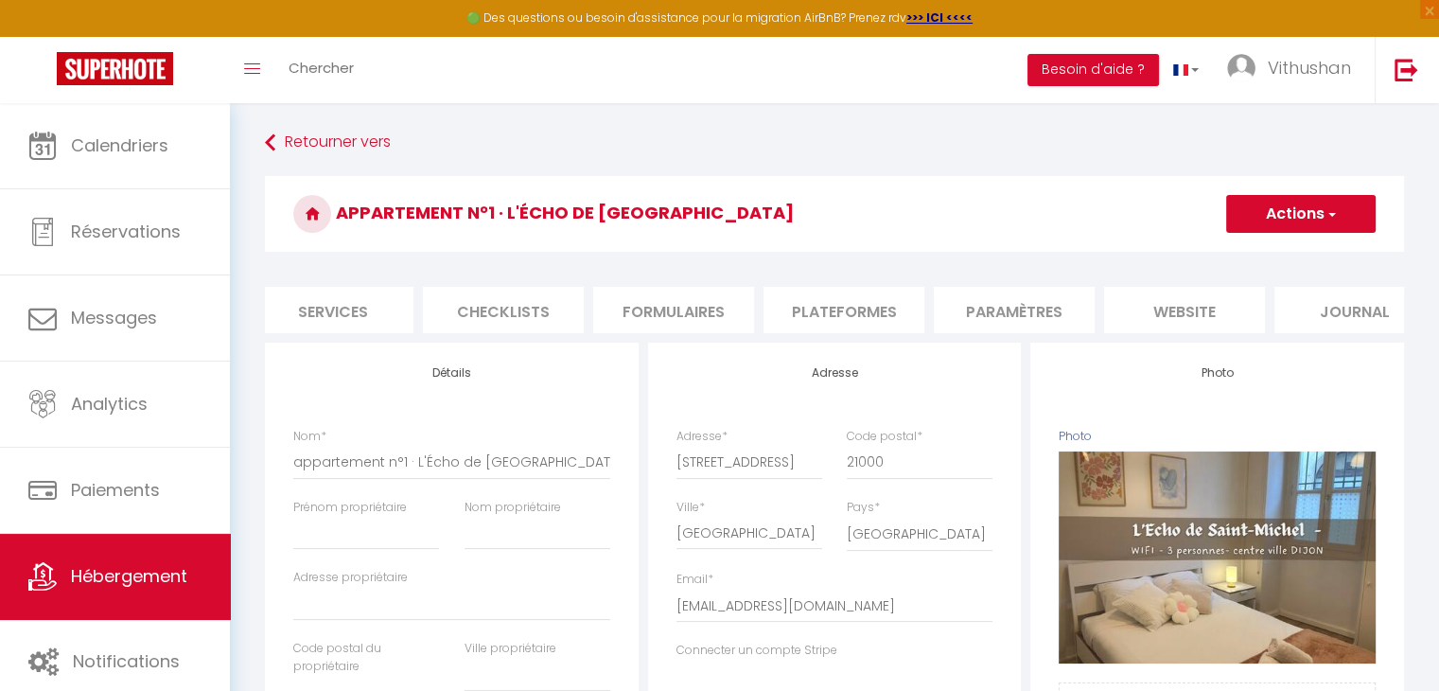
scroll to position [0, 526]
click at [1200, 312] on div at bounding box center [1265, 383] width 303 height 691
click at [1174, 311] on div at bounding box center [1265, 383] width 303 height 691
click at [1173, 311] on div at bounding box center [1265, 383] width 303 height 691
click at [1174, 311] on div at bounding box center [1265, 383] width 303 height 691
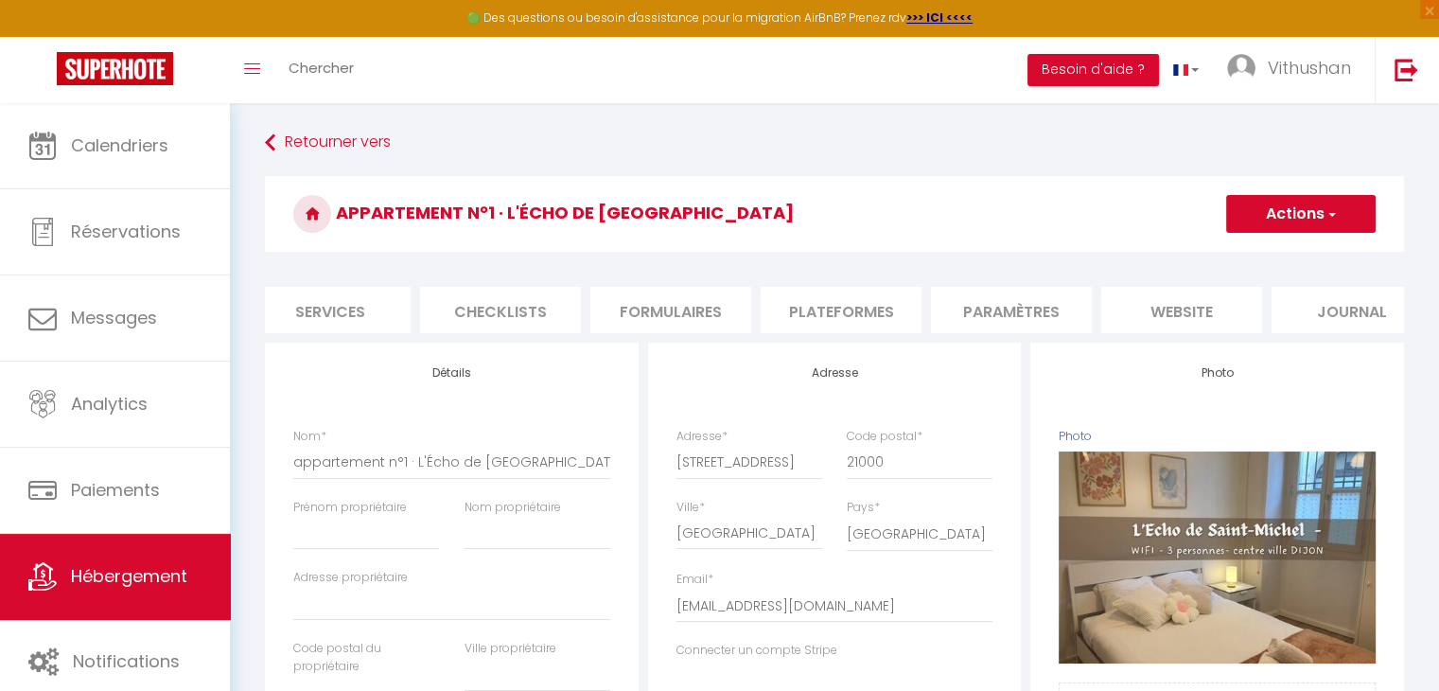
drag, startPoint x: 1161, startPoint y: 341, endPoint x: 1276, endPoint y: 340, distance: 114.5
click at [1276, 340] on div at bounding box center [1265, 383] width 303 height 691
click at [1138, 342] on div at bounding box center [1265, 383] width 303 height 691
drag, startPoint x: 1137, startPoint y: 342, endPoint x: 1025, endPoint y: 342, distance: 112.6
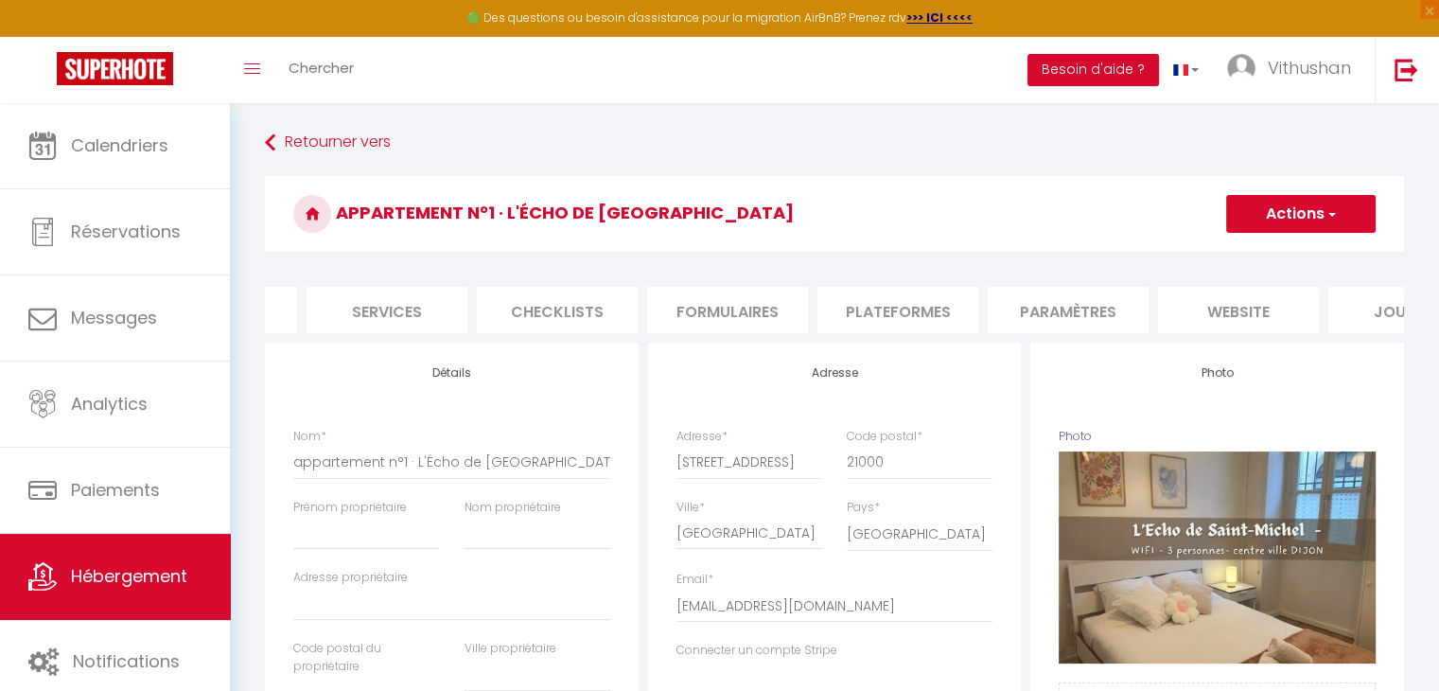
scroll to position [0, 564]
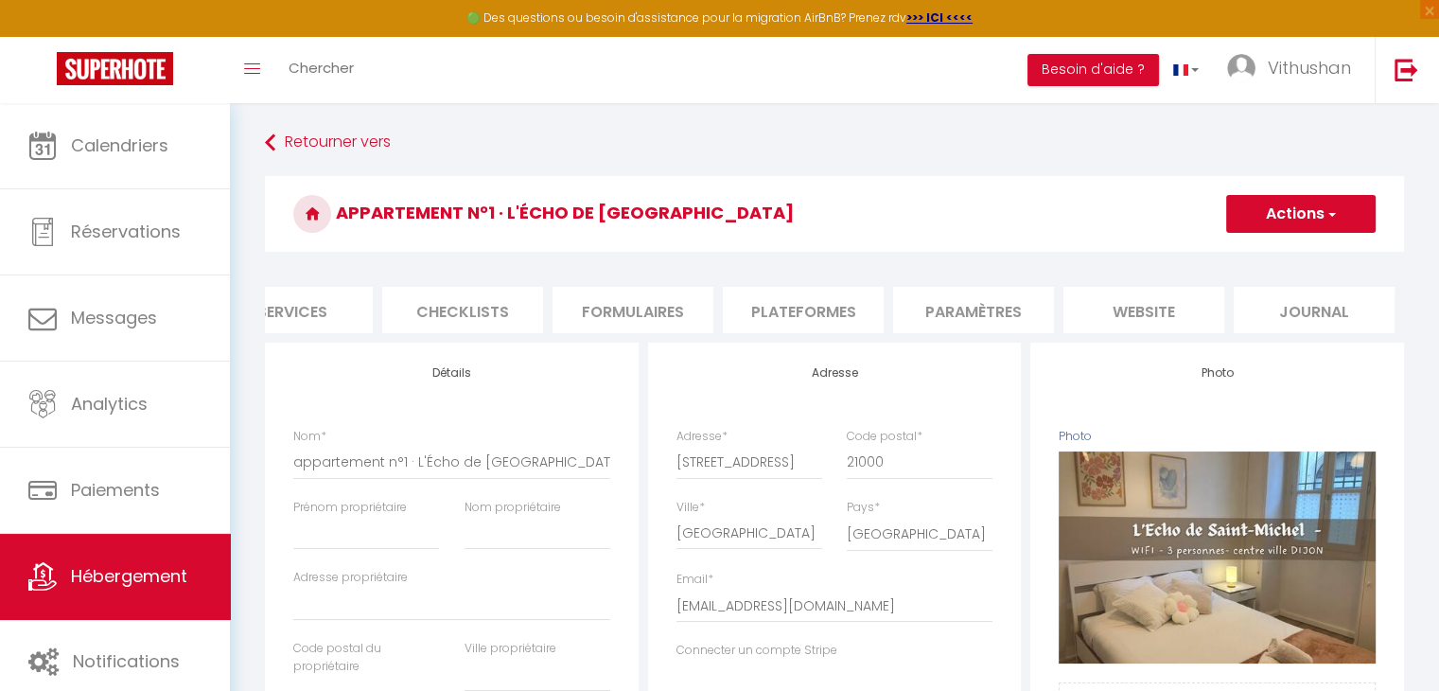
click at [1166, 324] on div at bounding box center [1265, 383] width 303 height 691
drag, startPoint x: 1165, startPoint y: 322, endPoint x: 1162, endPoint y: 311, distance: 10.8
click at [1165, 320] on div at bounding box center [1265, 383] width 303 height 691
click at [1162, 311] on div at bounding box center [1265, 383] width 303 height 691
drag, startPoint x: 1162, startPoint y: 310, endPoint x: 1174, endPoint y: 300, distance: 16.1
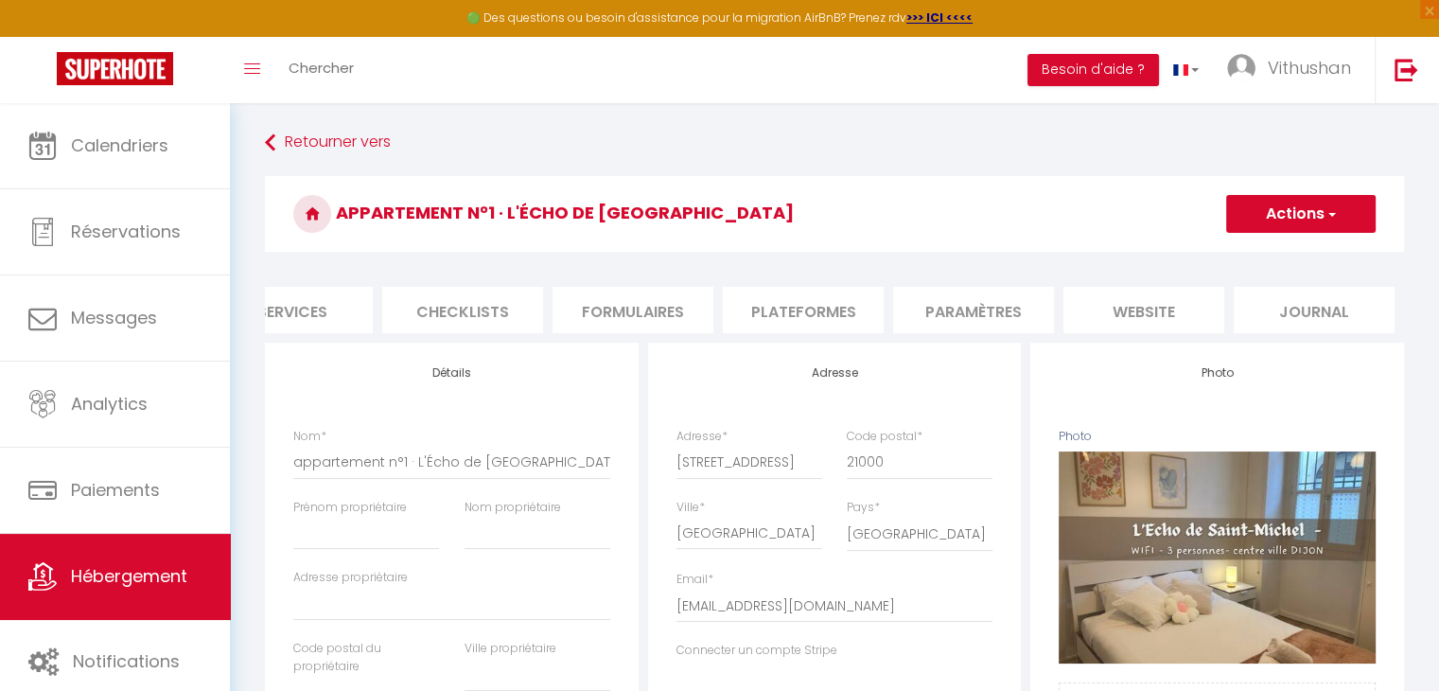
click at [1162, 309] on div at bounding box center [1265, 383] width 303 height 691
click at [1171, 294] on div at bounding box center [1265, 383] width 303 height 691
click at [1175, 292] on div at bounding box center [1265, 383] width 303 height 691
click at [1171, 303] on div at bounding box center [1265, 383] width 303 height 691
click at [1419, 83] on link at bounding box center [1406, 70] width 62 height 66
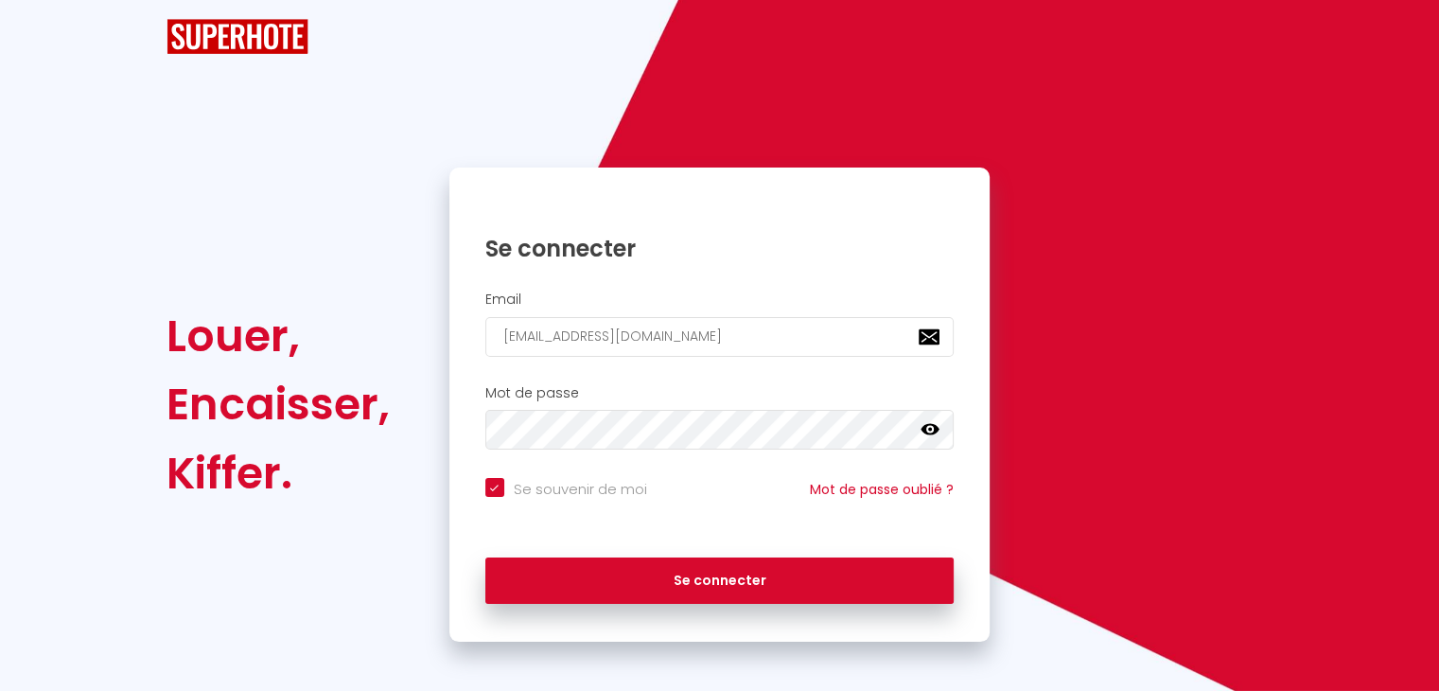
checkbox input "true"
